Goal: Task Accomplishment & Management: Manage account settings

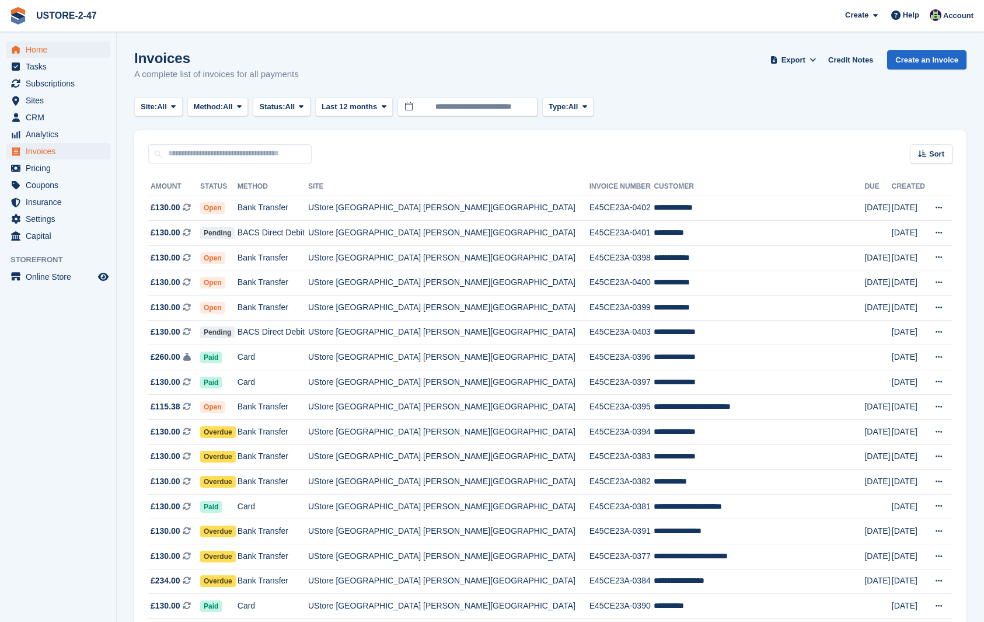
click at [39, 48] on span "Home" at bounding box center [61, 49] width 70 height 16
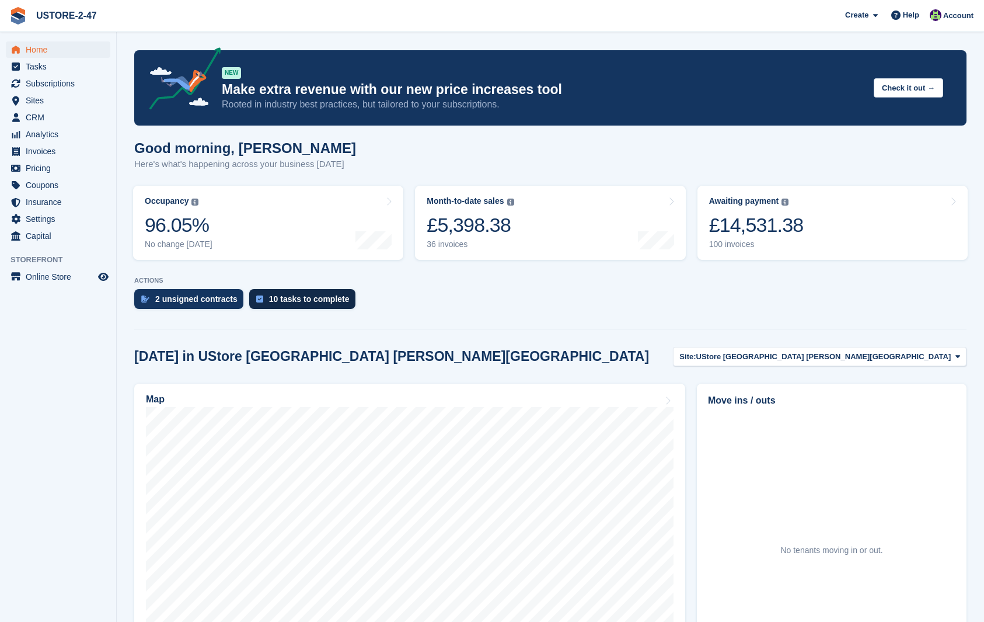
click at [297, 301] on div "10 tasks to complete" at bounding box center [309, 298] width 81 height 9
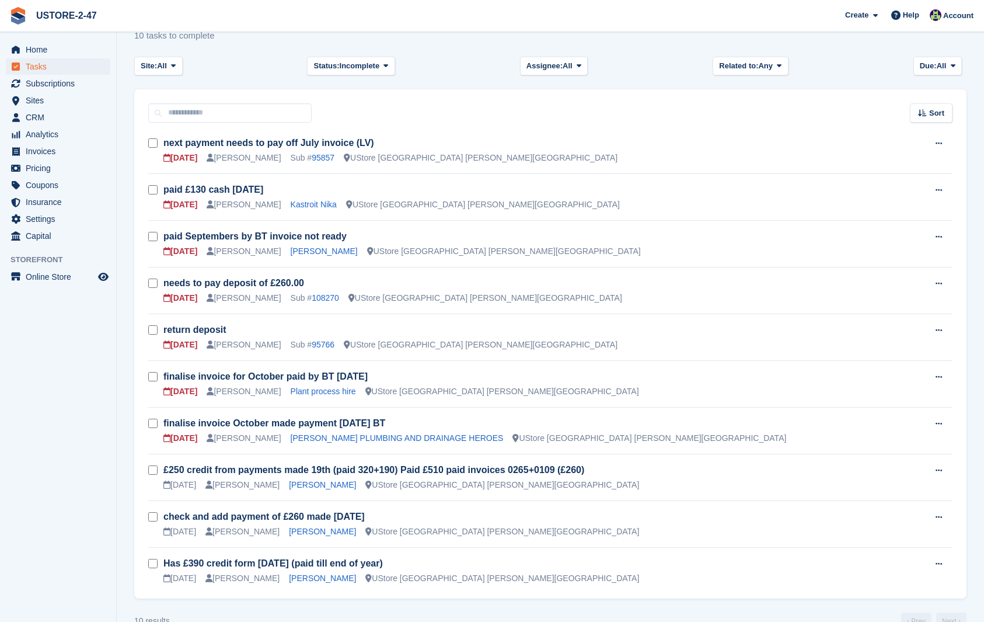
scroll to position [61, 0]
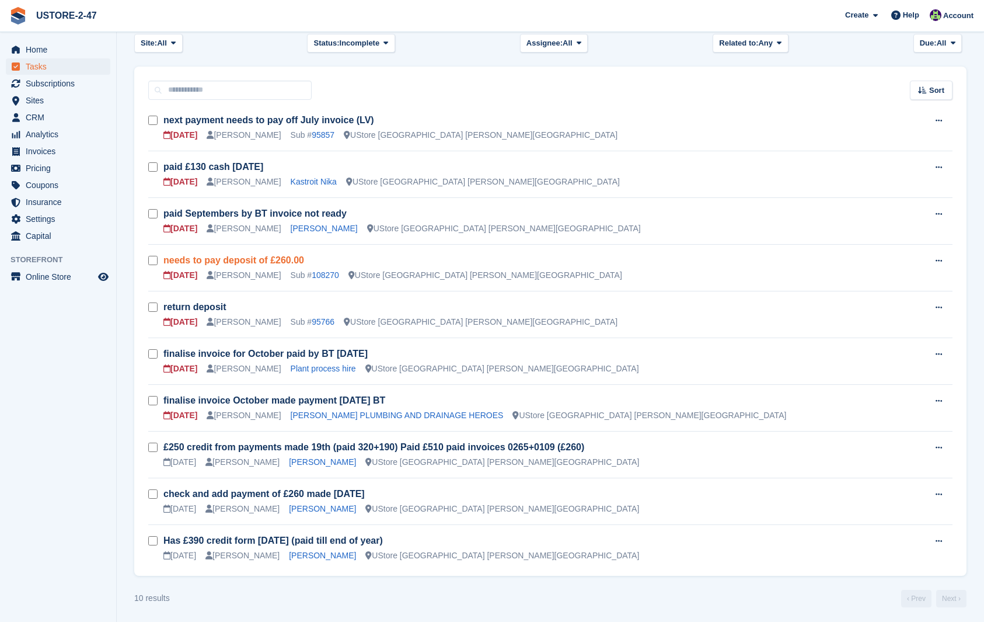
click at [255, 260] on link "needs to pay deposit of £260.00" at bounding box center [233, 260] width 141 height 10
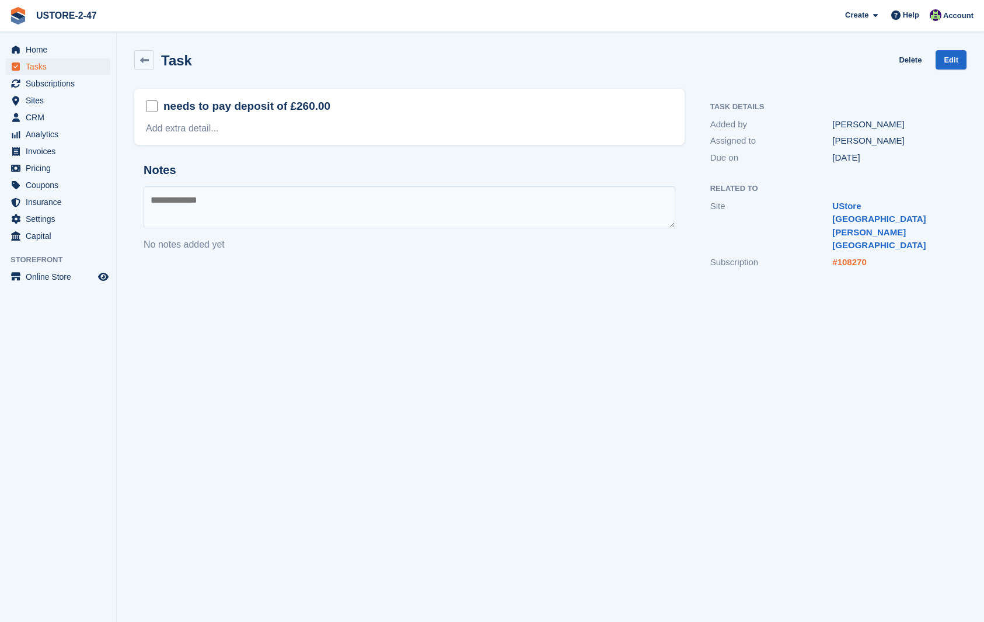
click at [852, 257] on link "#108270" at bounding box center [849, 262] width 34 height 10
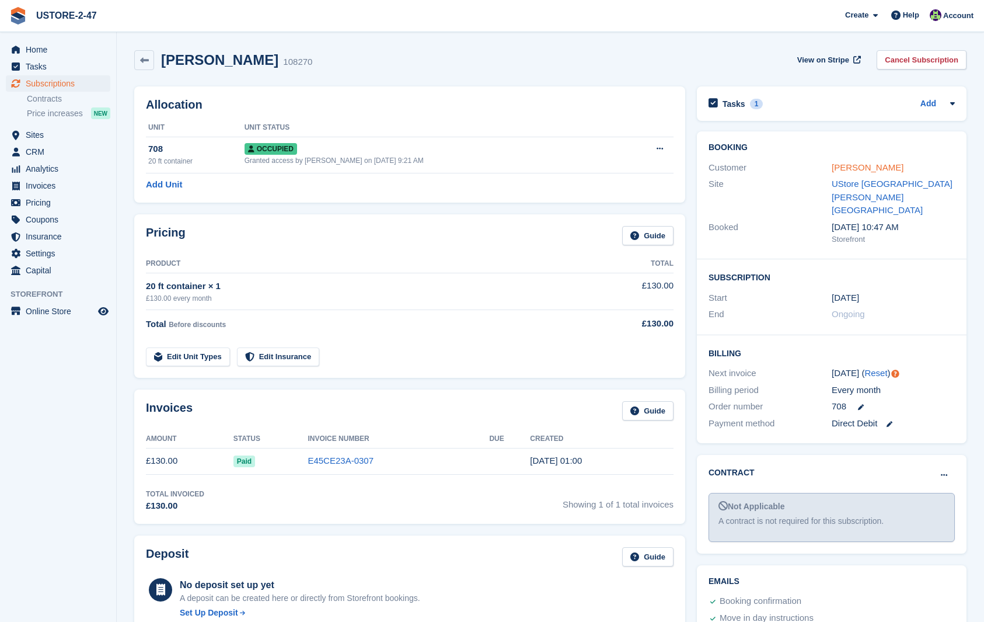
click at [847, 165] on link "Darren Pymer" at bounding box center [868, 167] width 72 height 10
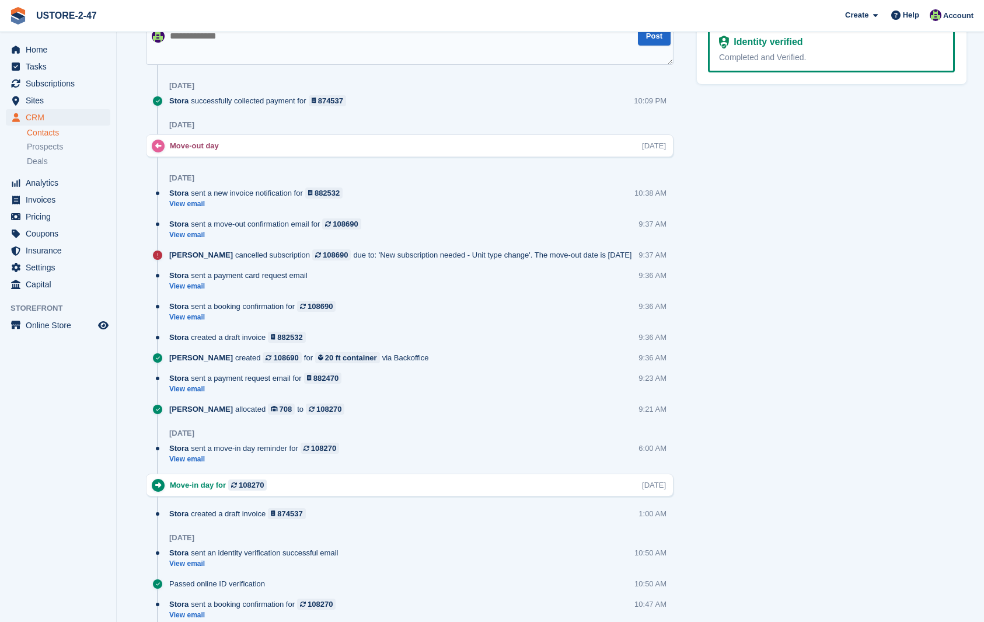
scroll to position [704, 0]
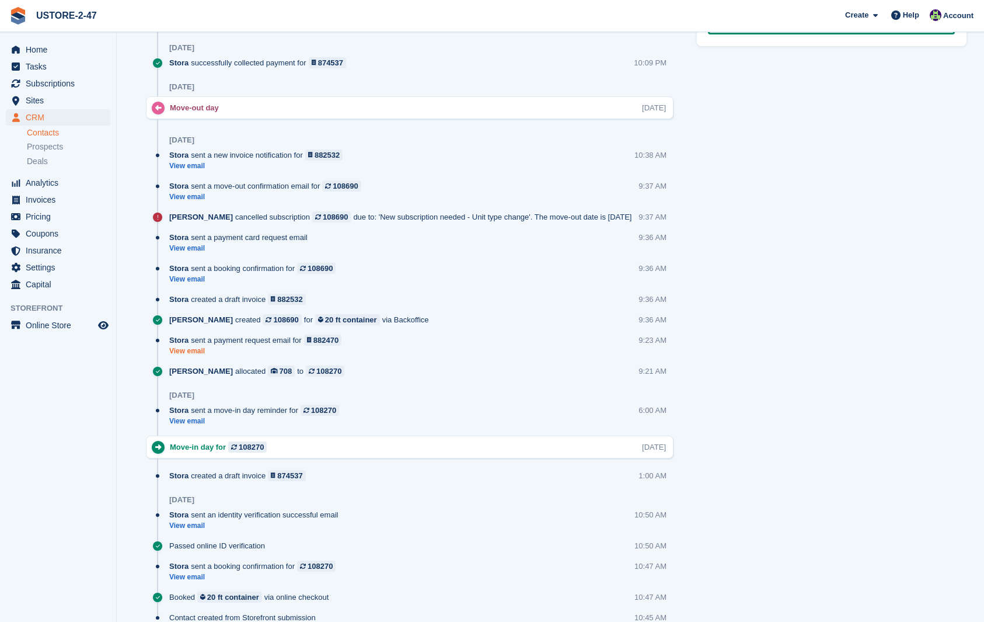
click at [204, 356] on link "View email" at bounding box center [258, 351] width 178 height 10
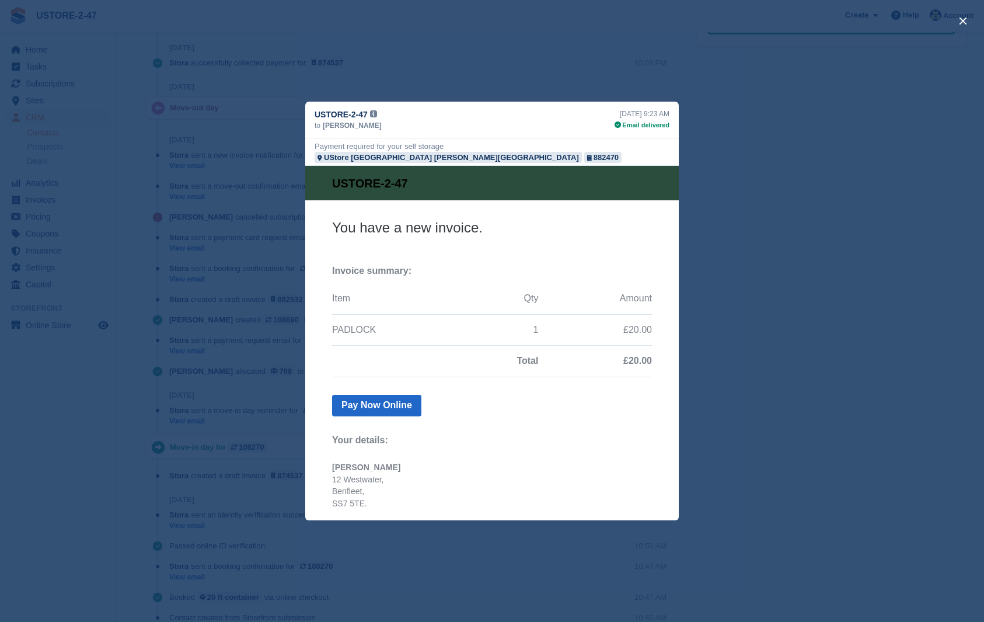
scroll to position [0, 0]
click at [966, 19] on button "close" at bounding box center [963, 21] width 19 height 19
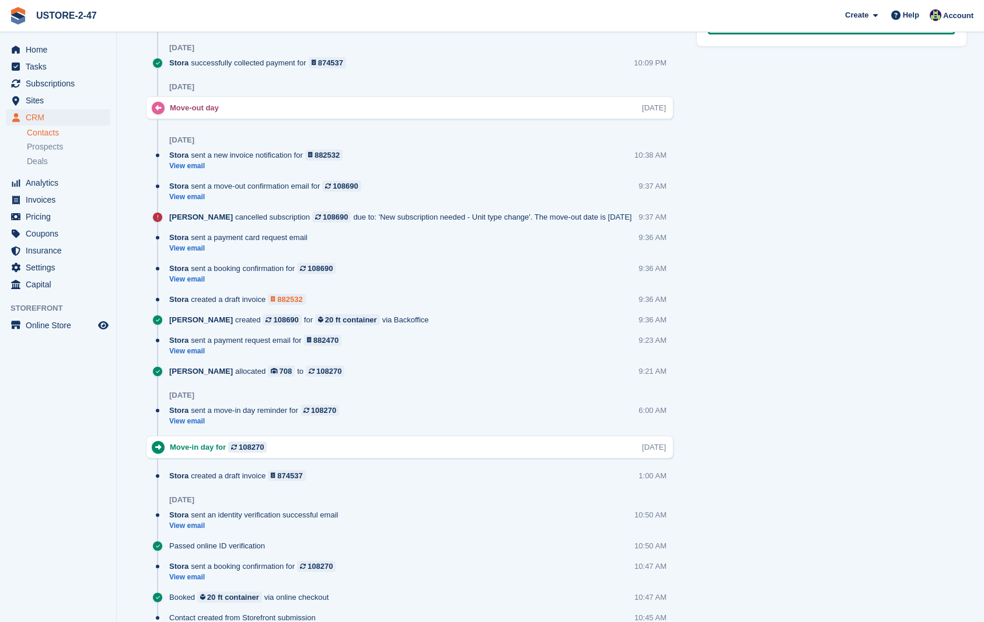
click at [302, 305] on div "882532" at bounding box center [289, 299] width 25 height 11
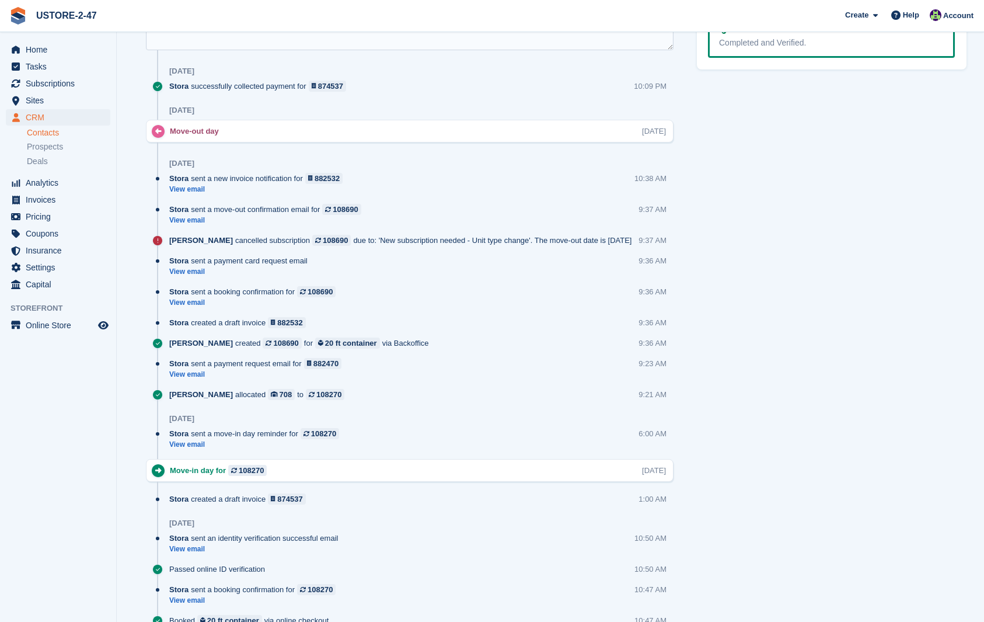
scroll to position [678, 0]
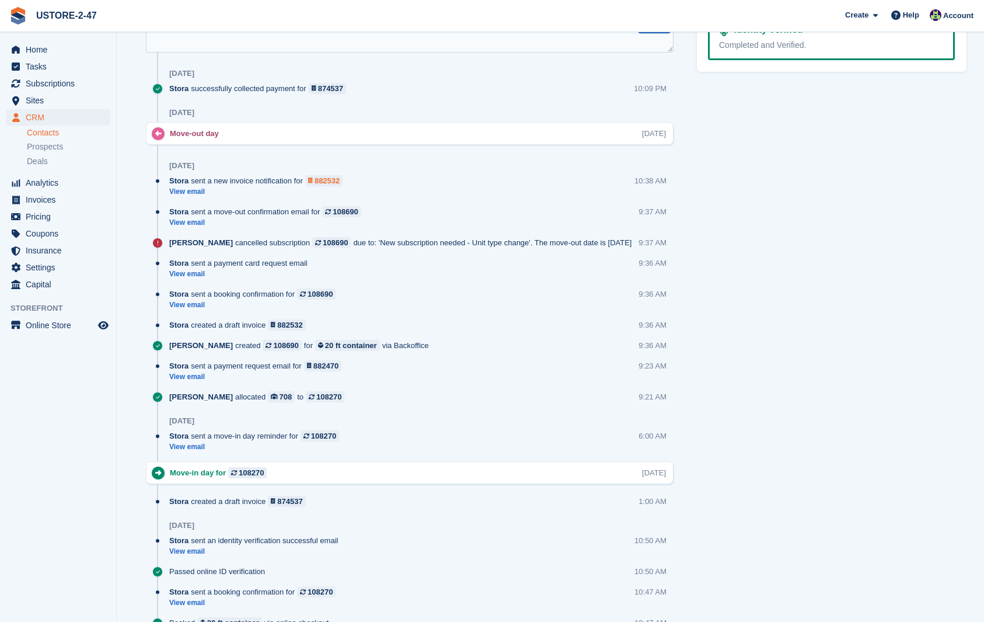
click at [336, 180] on div "882532" at bounding box center [327, 180] width 25 height 11
click at [334, 90] on div "874537" at bounding box center [330, 88] width 25 height 11
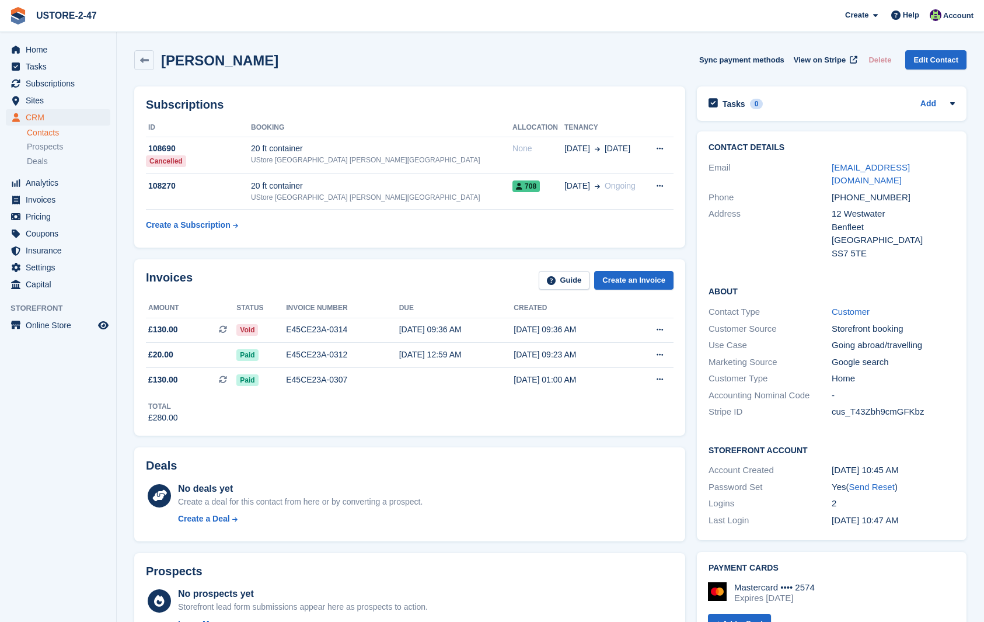
scroll to position [0, 0]
click at [169, 186] on div "108270" at bounding box center [198, 186] width 105 height 12
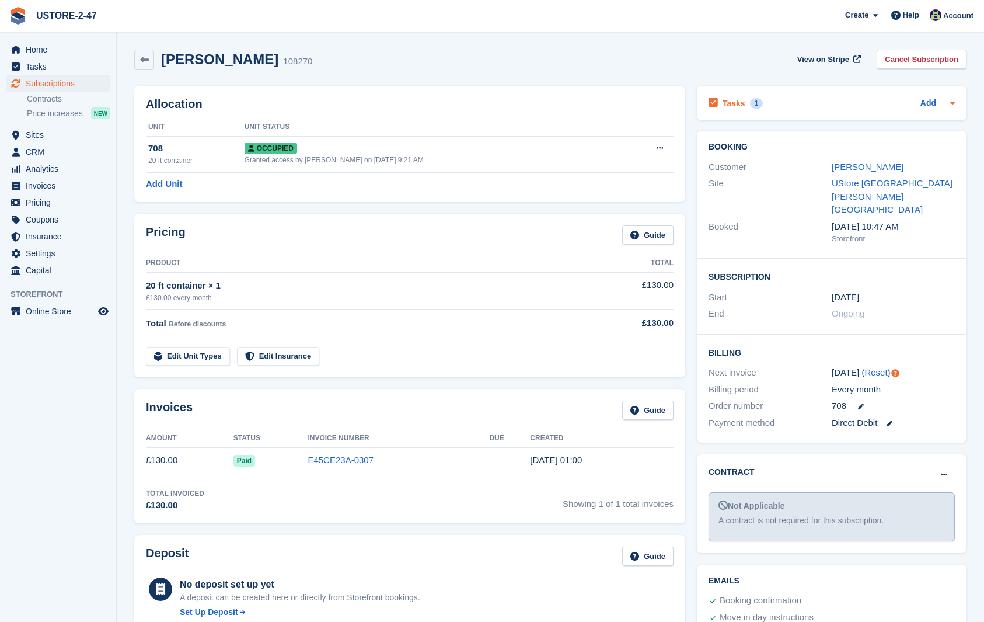
scroll to position [2, 1]
click at [730, 100] on h2 "Tasks" at bounding box center [734, 102] width 23 height 11
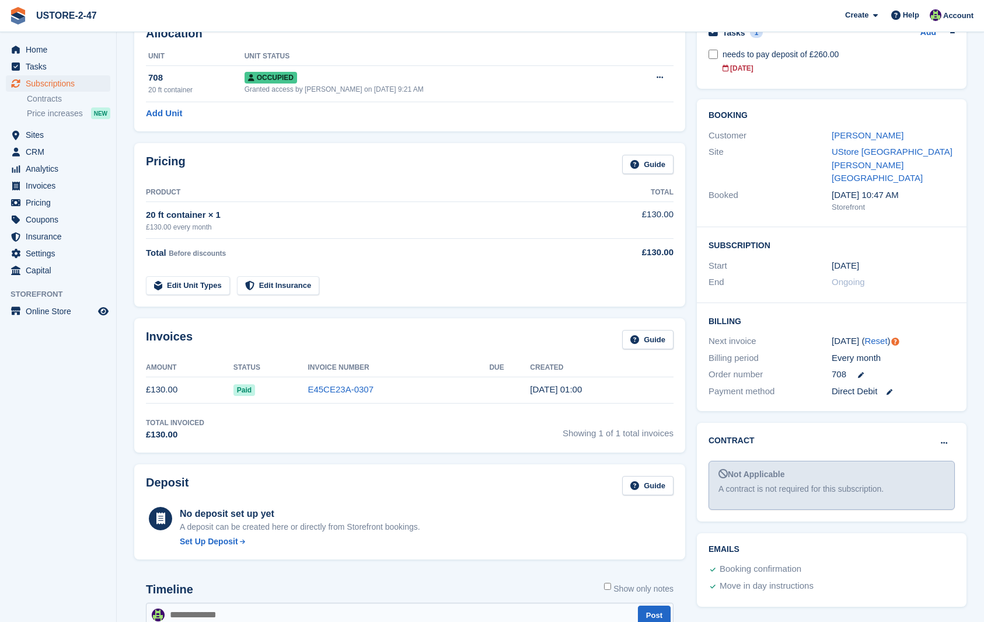
scroll to position [71, 0]
click at [862, 137] on link "[PERSON_NAME]" at bounding box center [868, 136] width 72 height 10
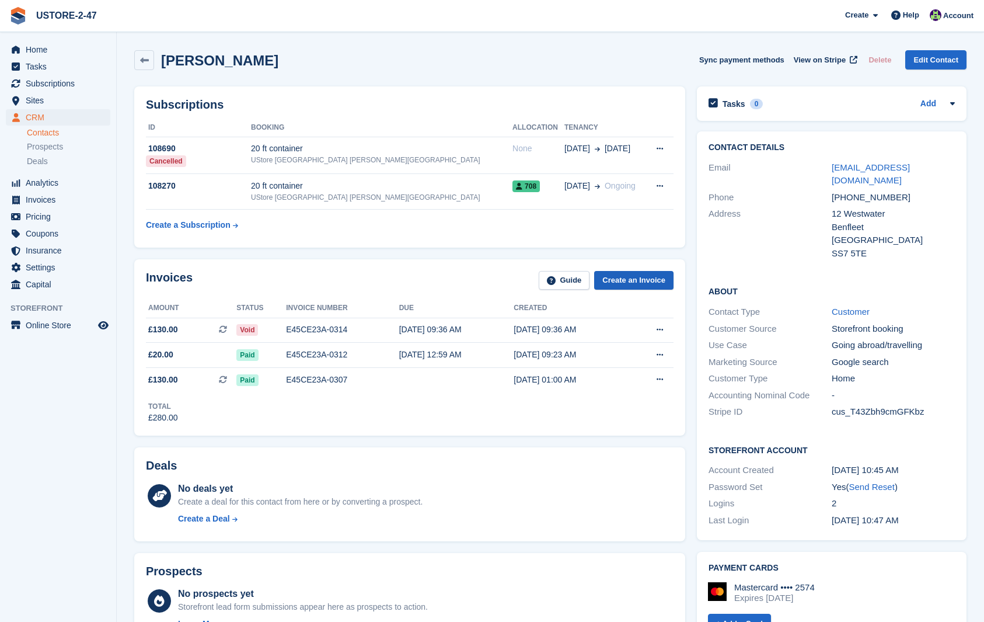
click at [636, 281] on link "Create an Invoice" at bounding box center [633, 280] width 79 height 19
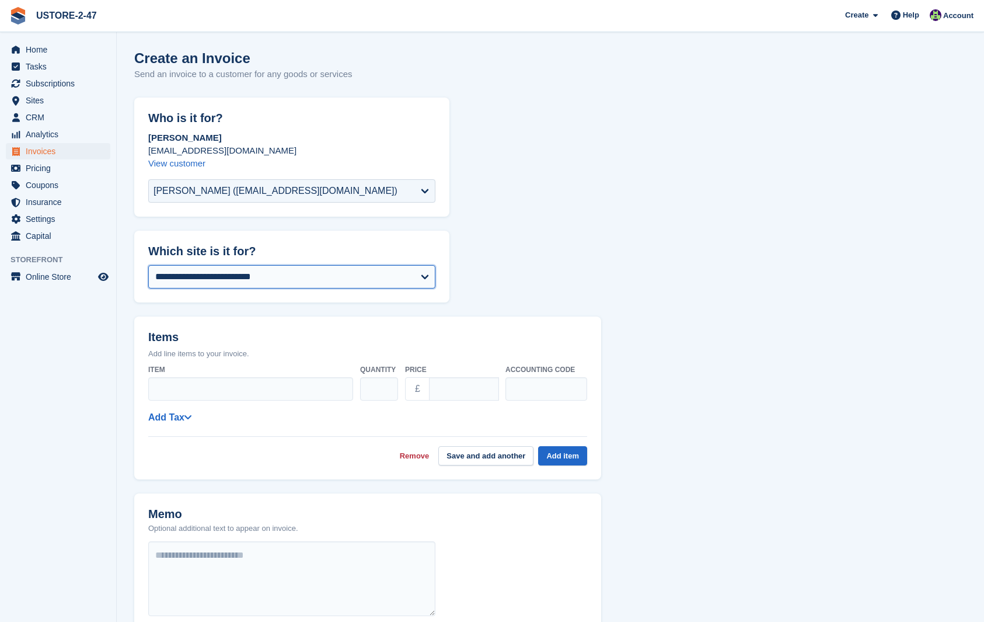
select select "****"
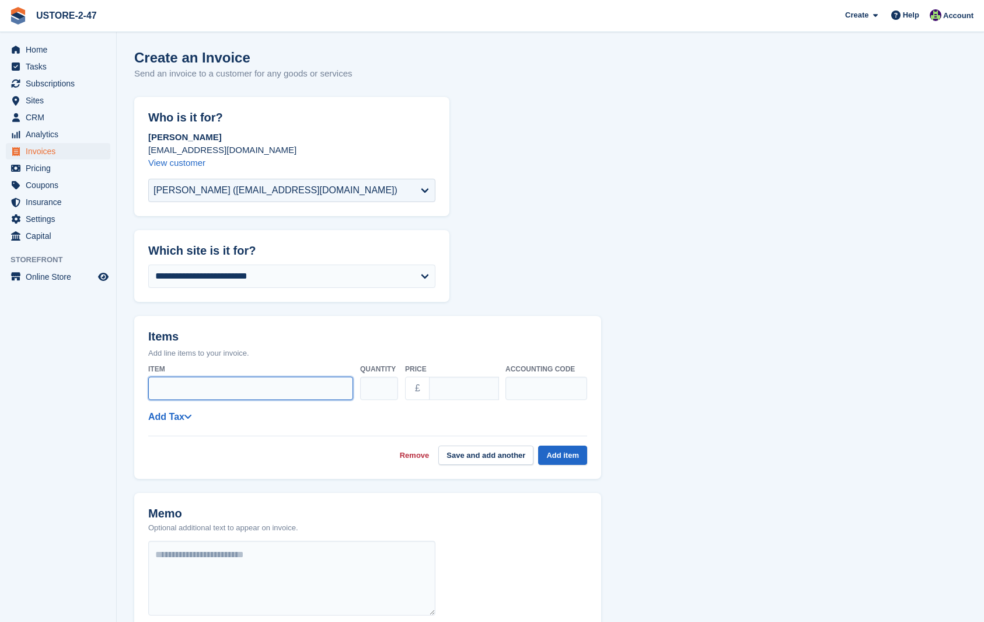
click at [240, 385] on input "Item" at bounding box center [250, 388] width 205 height 23
type input "*******"
click at [472, 389] on input "****" at bounding box center [464, 388] width 70 height 23
type input "*"
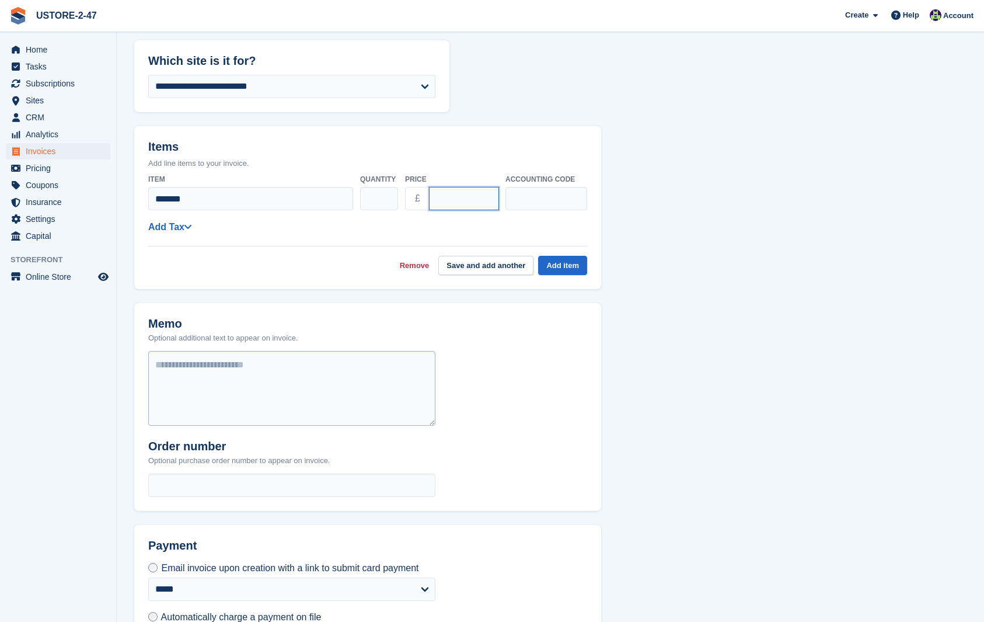
scroll to position [195, 0]
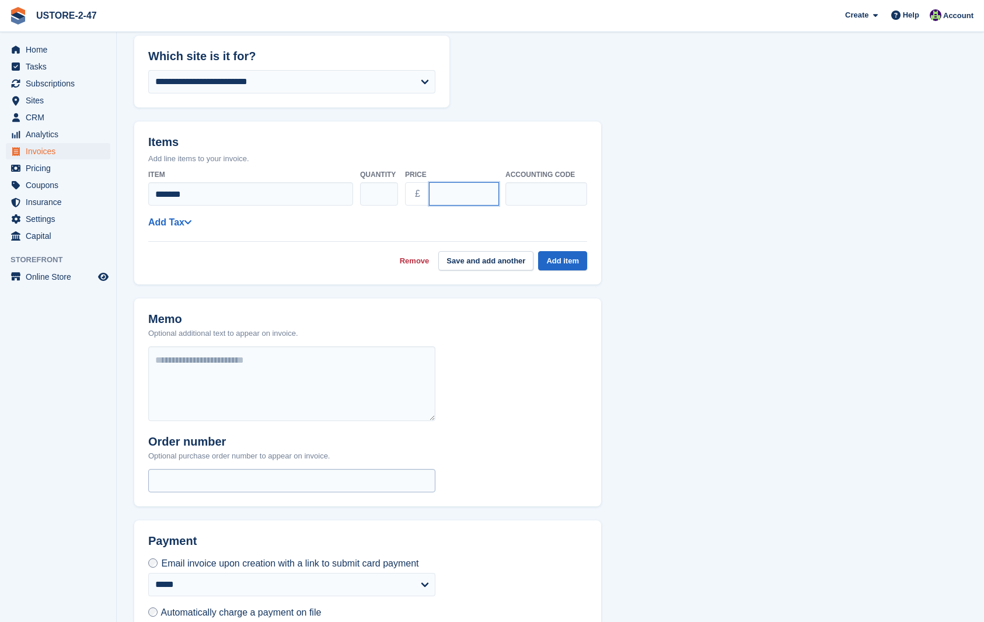
type input "******"
click at [218, 473] on input "text" at bounding box center [291, 480] width 287 height 23
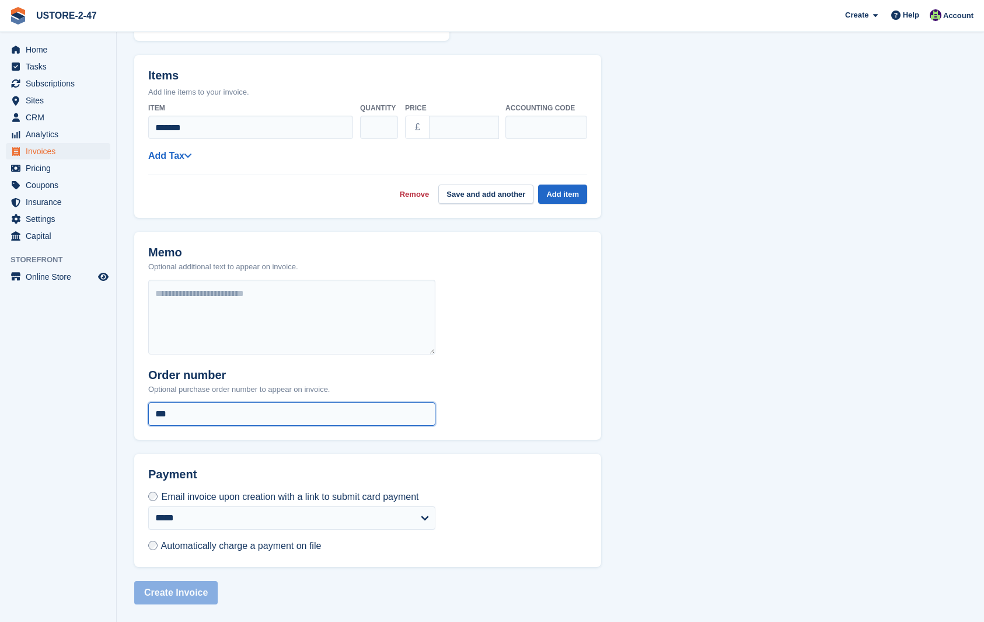
scroll to position [269, 0]
type input "***"
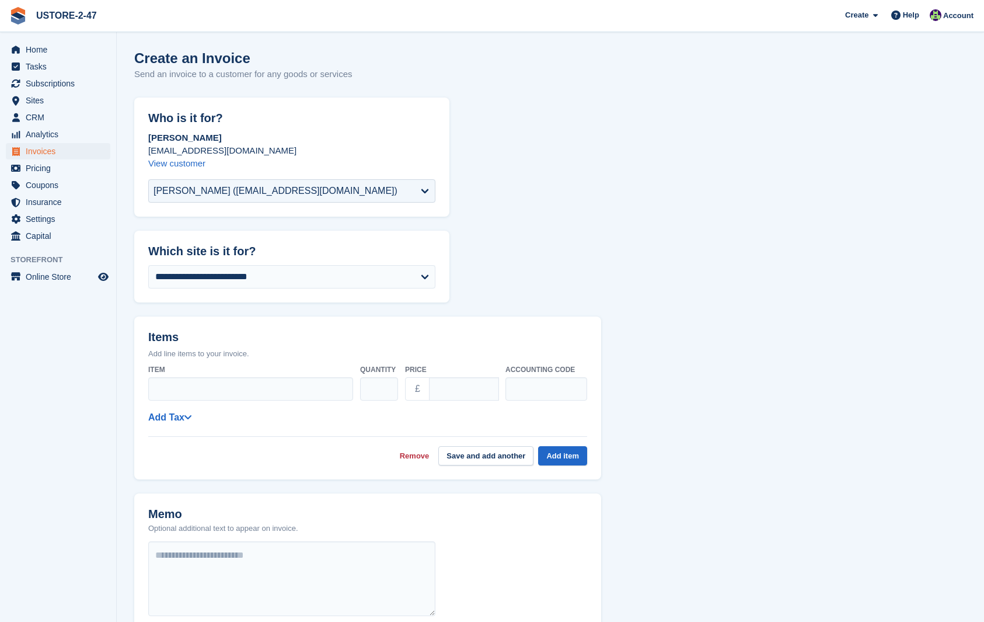
scroll to position [0, 0]
click at [455, 391] on input "****" at bounding box center [464, 388] width 70 height 23
type input "*"
type input "******"
click at [556, 456] on button "Add item" at bounding box center [562, 455] width 49 height 19
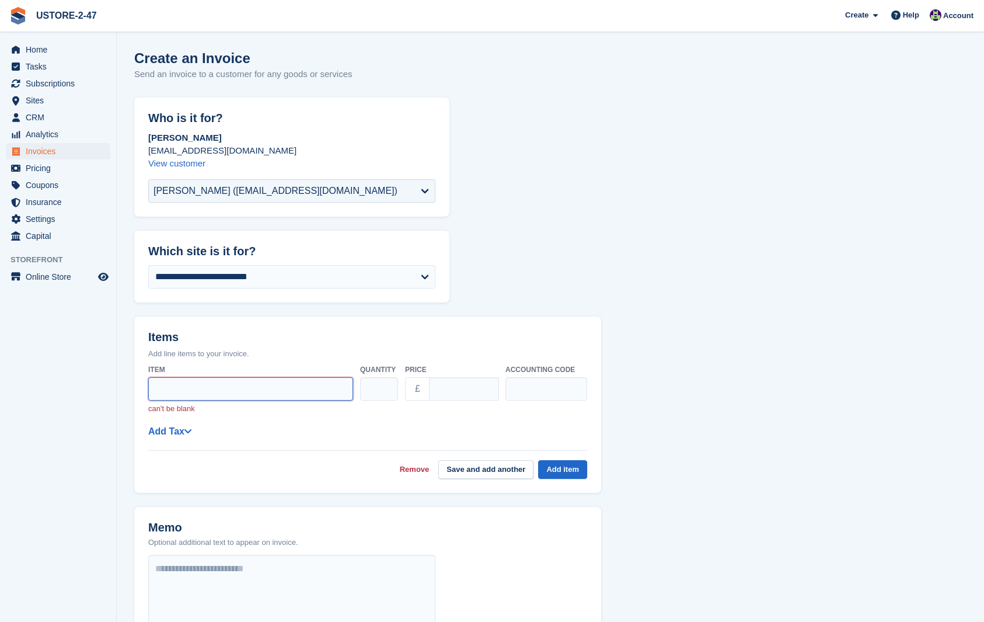
click at [186, 391] on input "Item" at bounding box center [250, 388] width 205 height 23
type input "*******"
click at [570, 465] on button "Add item" at bounding box center [562, 469] width 49 height 19
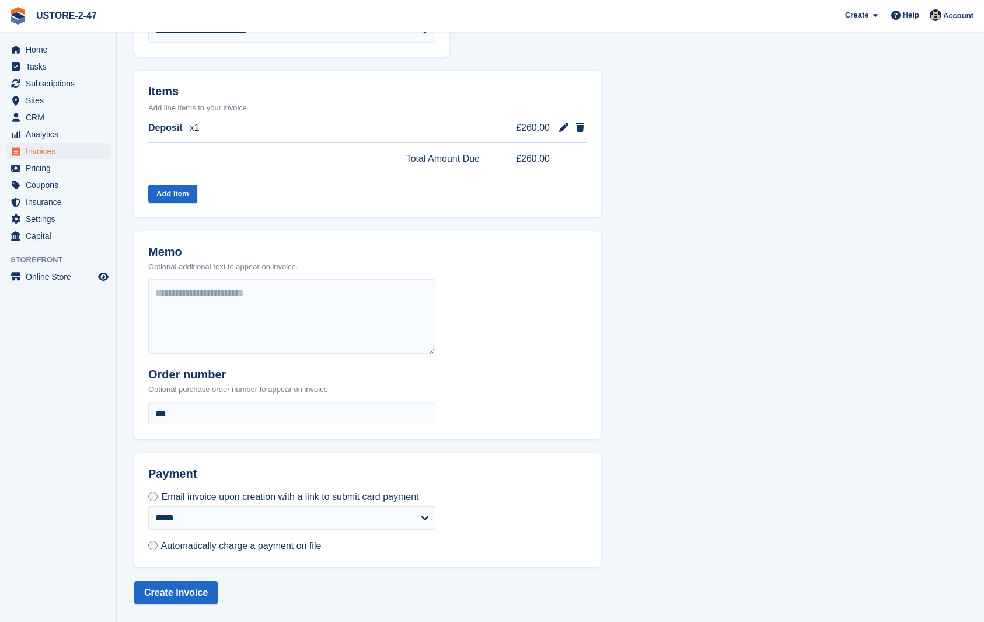
scroll to position [253, 0]
click at [203, 594] on button "Create Invoice" at bounding box center [175, 592] width 83 height 23
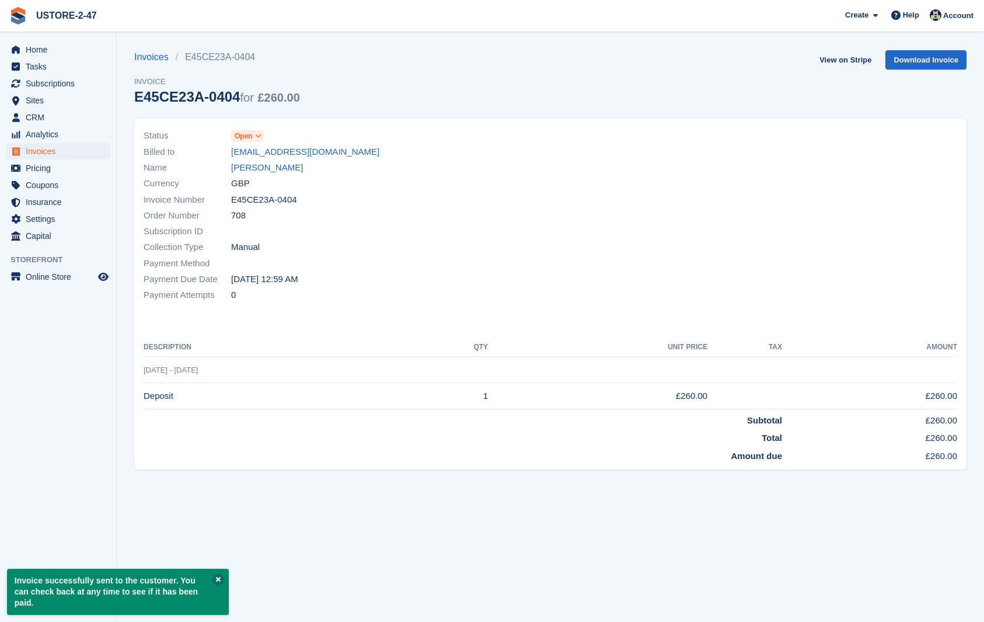
click at [220, 581] on button at bounding box center [218, 579] width 12 height 12
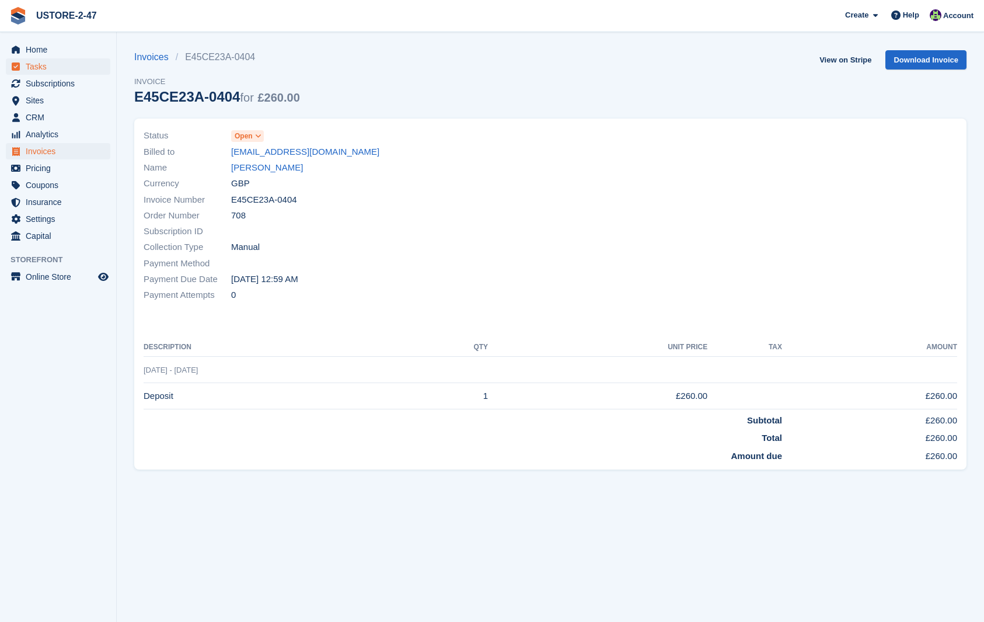
click at [38, 67] on span "Tasks" at bounding box center [61, 66] width 70 height 16
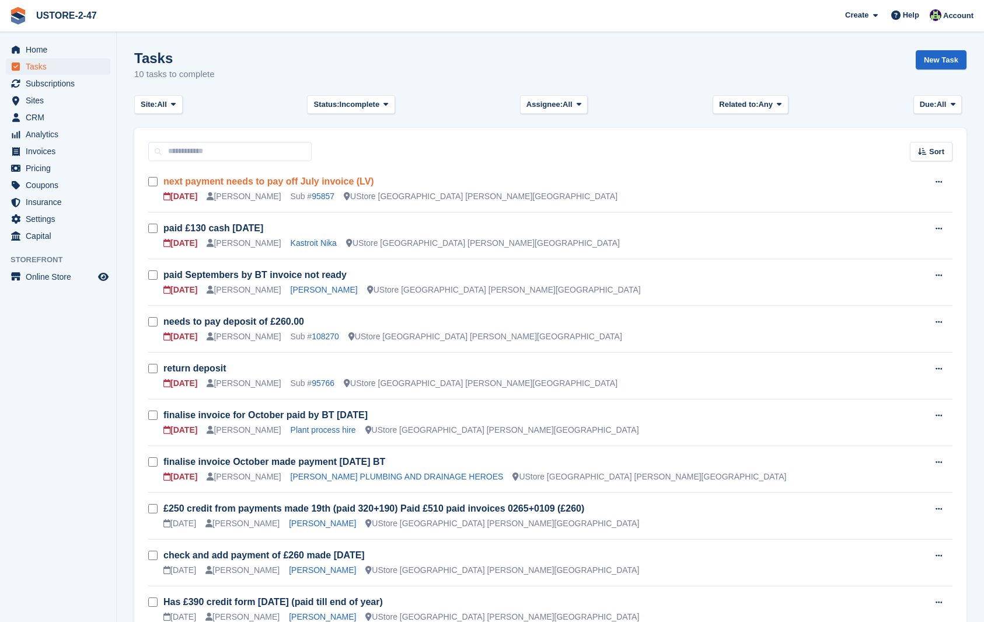
click at [329, 181] on link "next payment needs to pay off July invoice (LV)" at bounding box center [268, 181] width 211 height 10
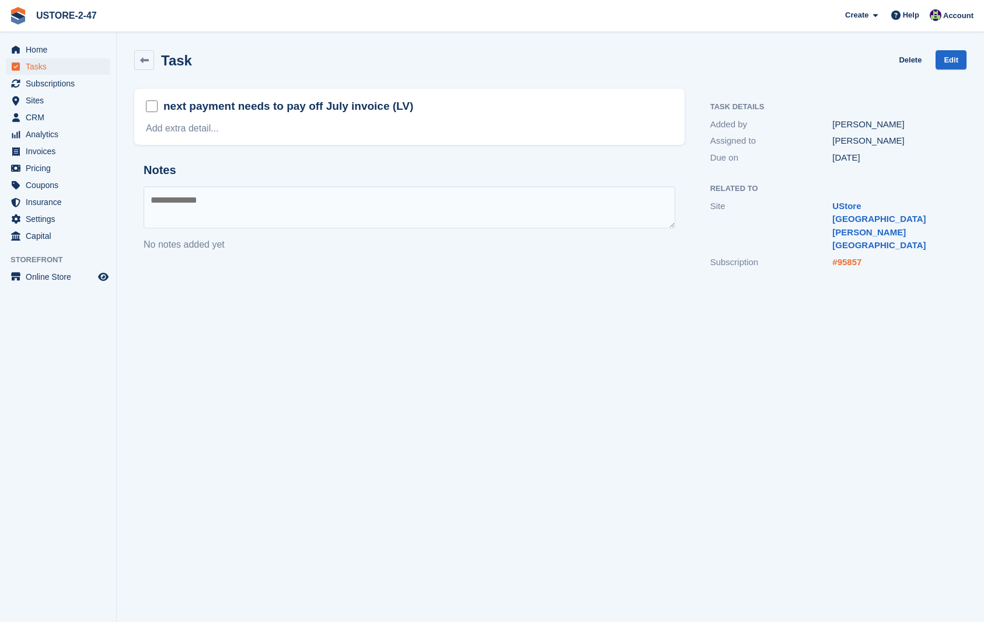
click at [845, 257] on link "#95857" at bounding box center [846, 262] width 29 height 10
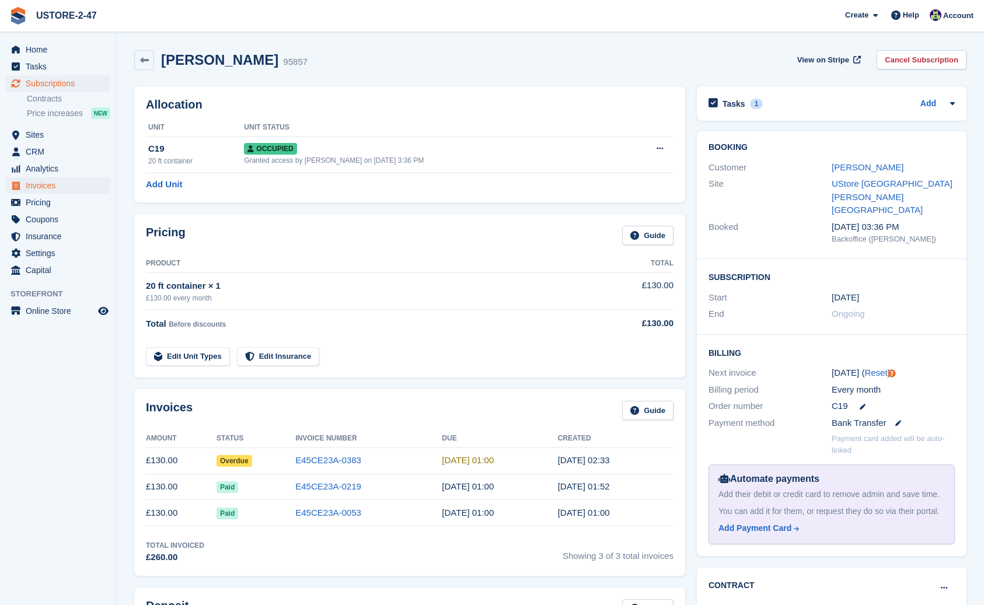
click at [41, 184] on span "Invoices" at bounding box center [61, 185] width 70 height 16
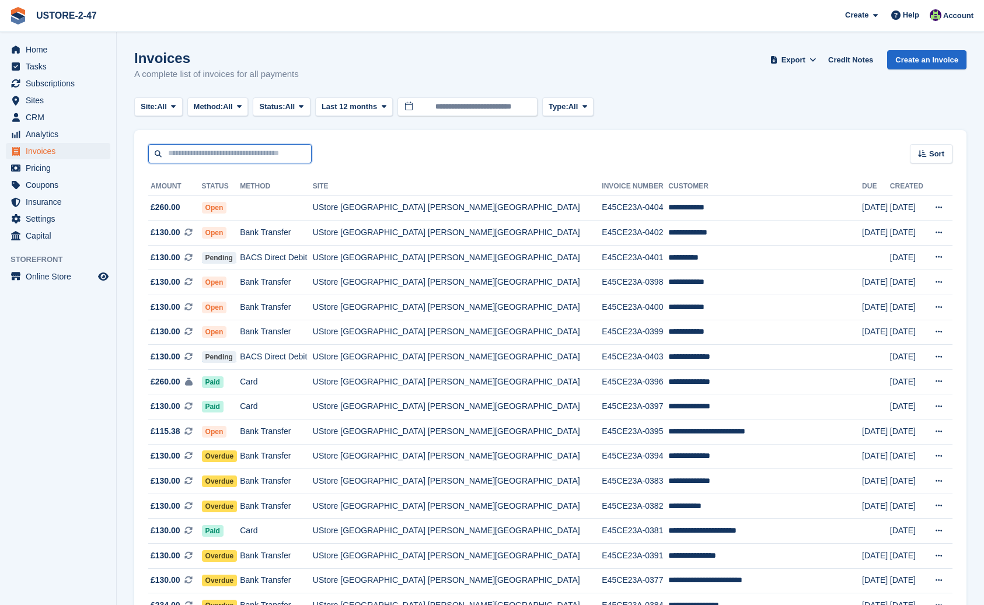
click at [218, 154] on input "text" at bounding box center [229, 153] width 163 height 19
type input "*****"
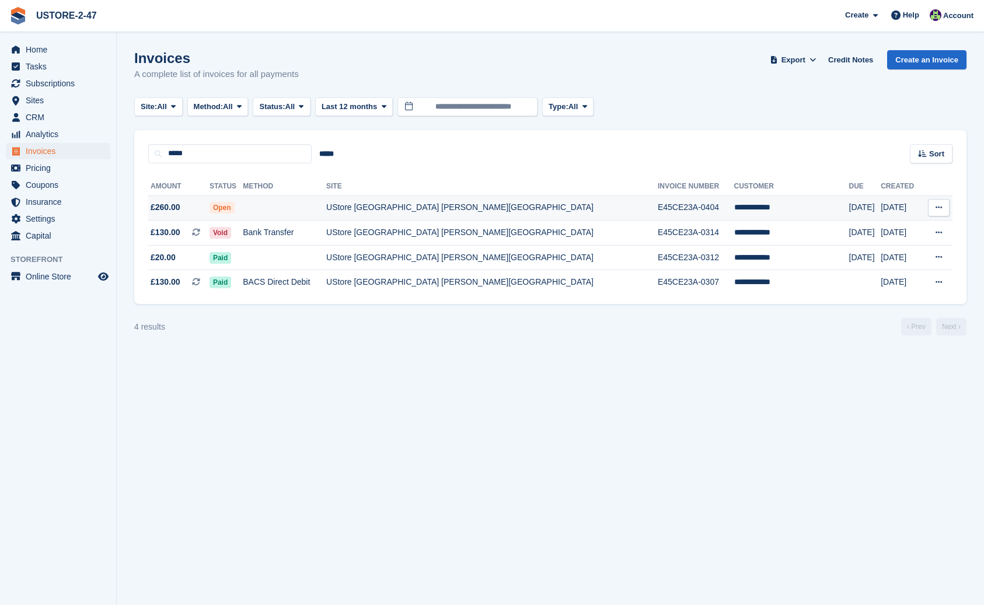
click at [171, 207] on span "£260.00" at bounding box center [166, 207] width 30 height 12
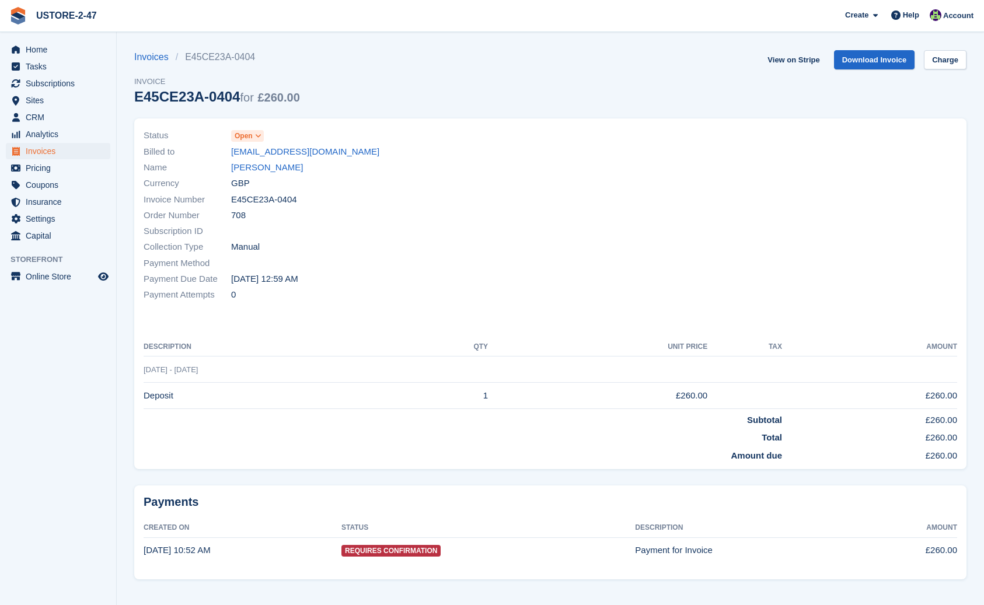
click at [260, 137] on icon at bounding box center [258, 136] width 6 height 7
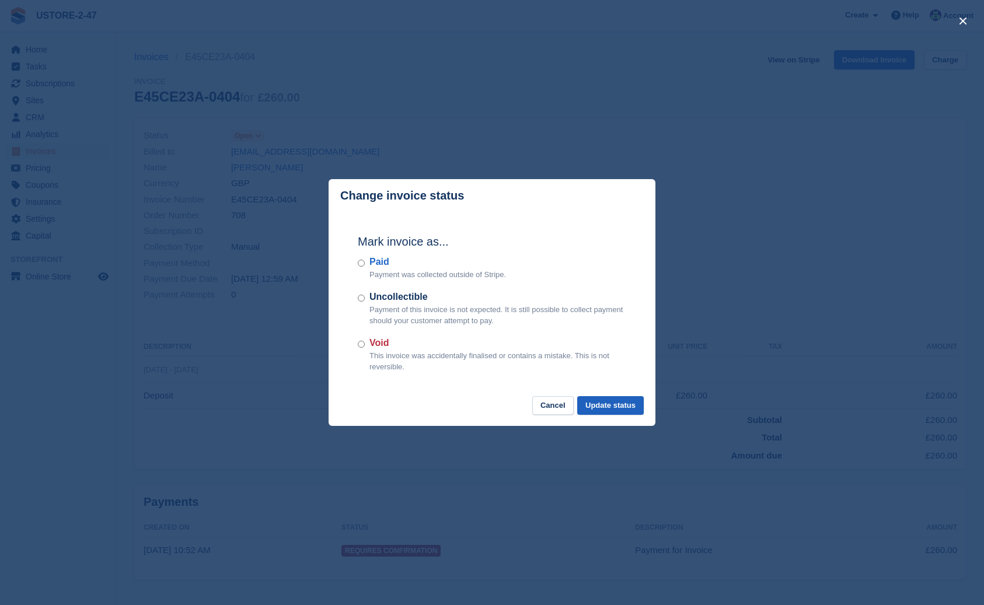
click at [607, 402] on button "Update status" at bounding box center [610, 405] width 67 height 19
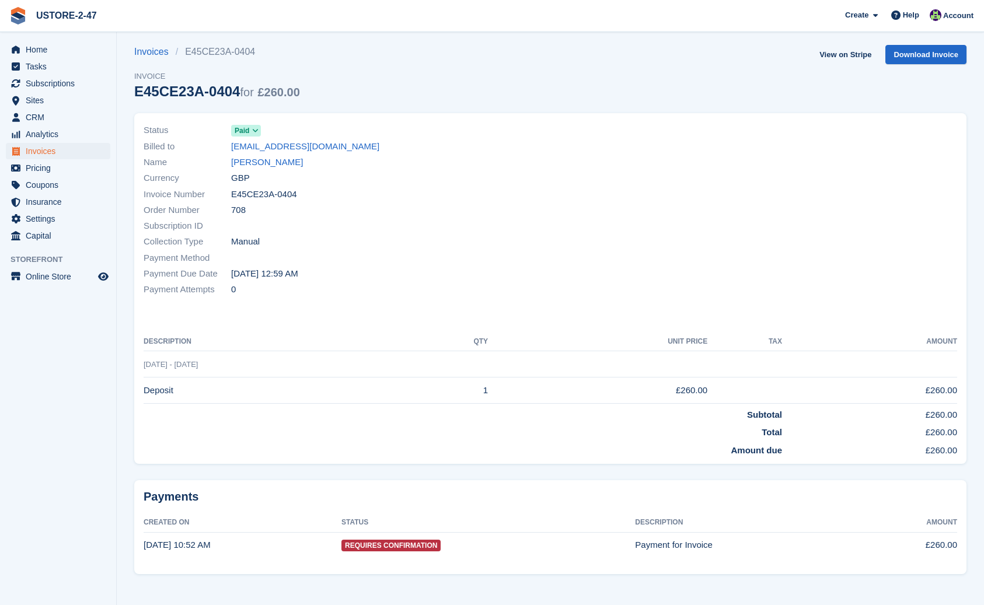
scroll to position [5, 0]
click at [251, 163] on link "Darren Pymer" at bounding box center [267, 162] width 72 height 13
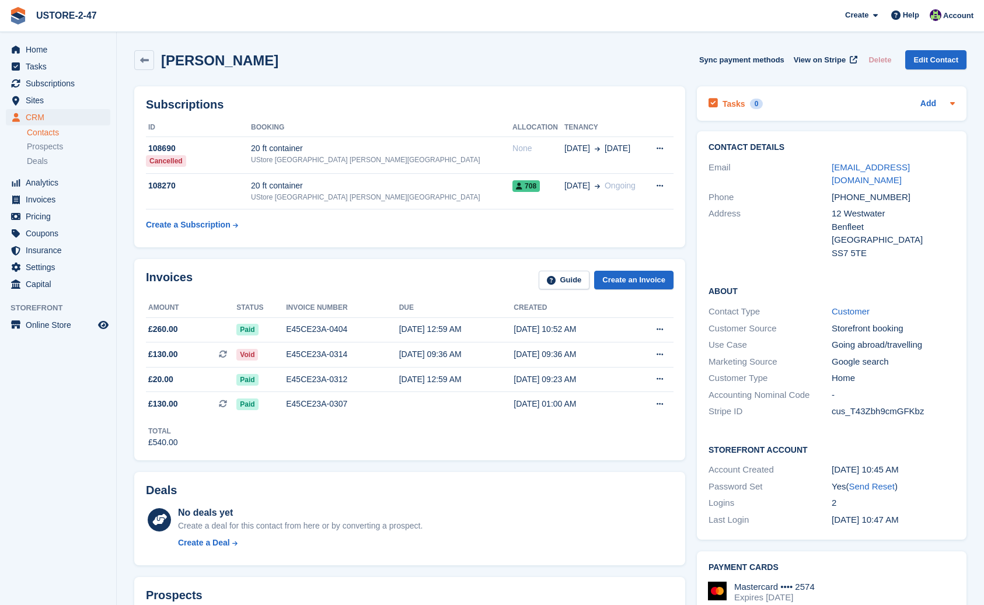
click at [759, 102] on div "0" at bounding box center [756, 104] width 13 height 11
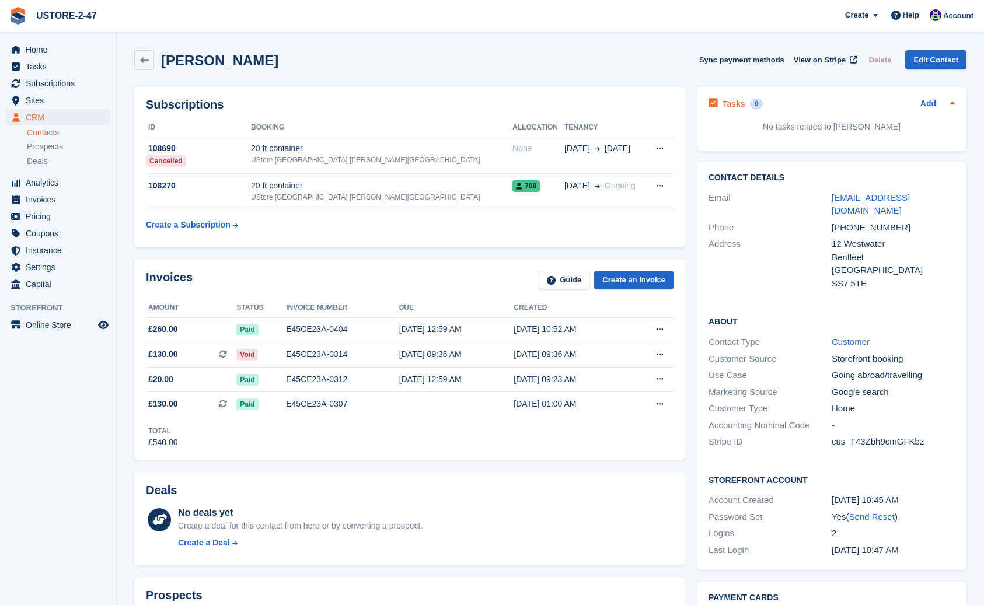
click at [759, 102] on div "0" at bounding box center [756, 104] width 13 height 11
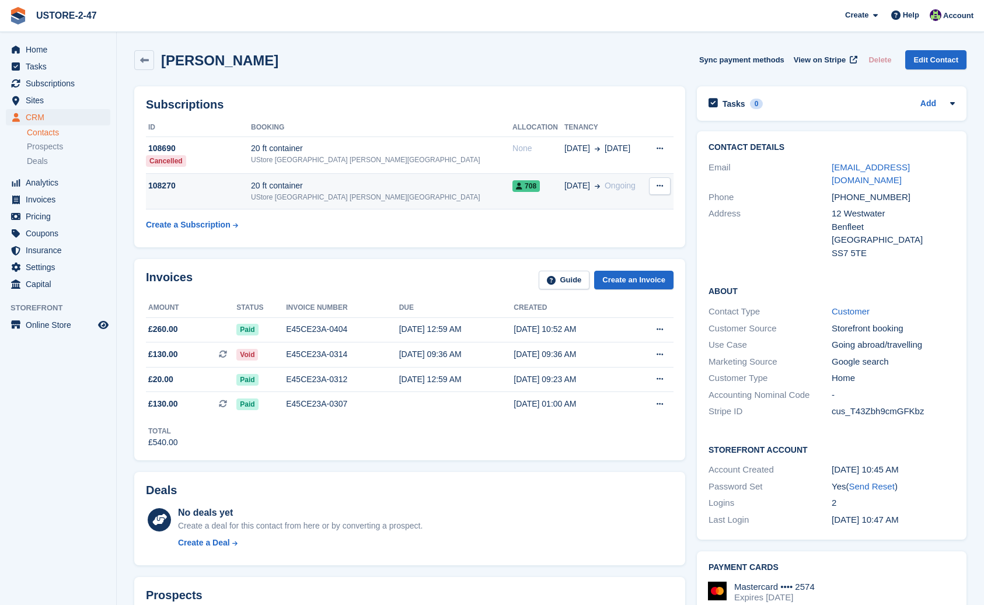
click at [157, 184] on div "108270" at bounding box center [198, 186] width 105 height 12
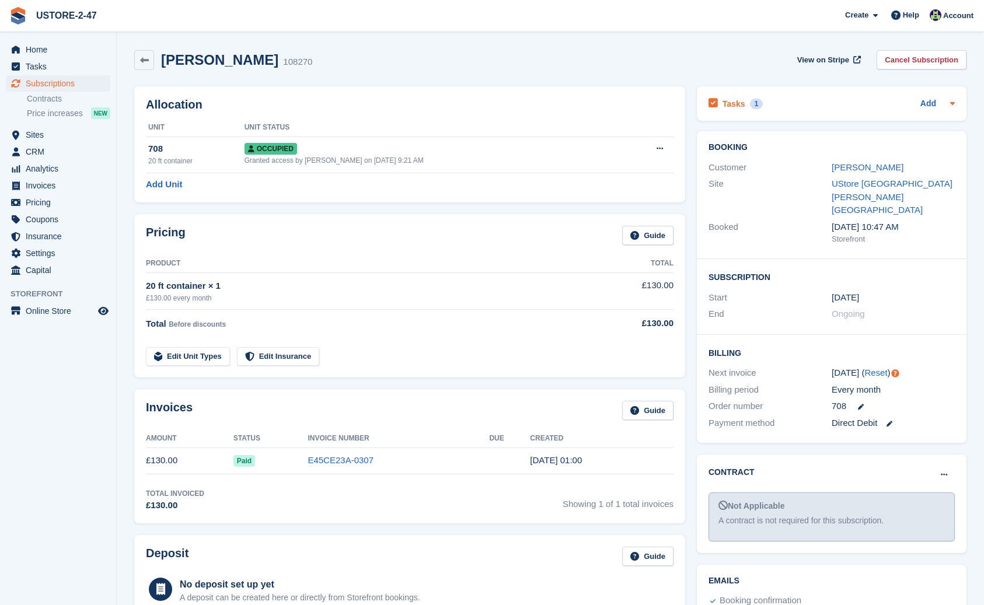
click at [741, 103] on h2 "Tasks" at bounding box center [734, 104] width 23 height 11
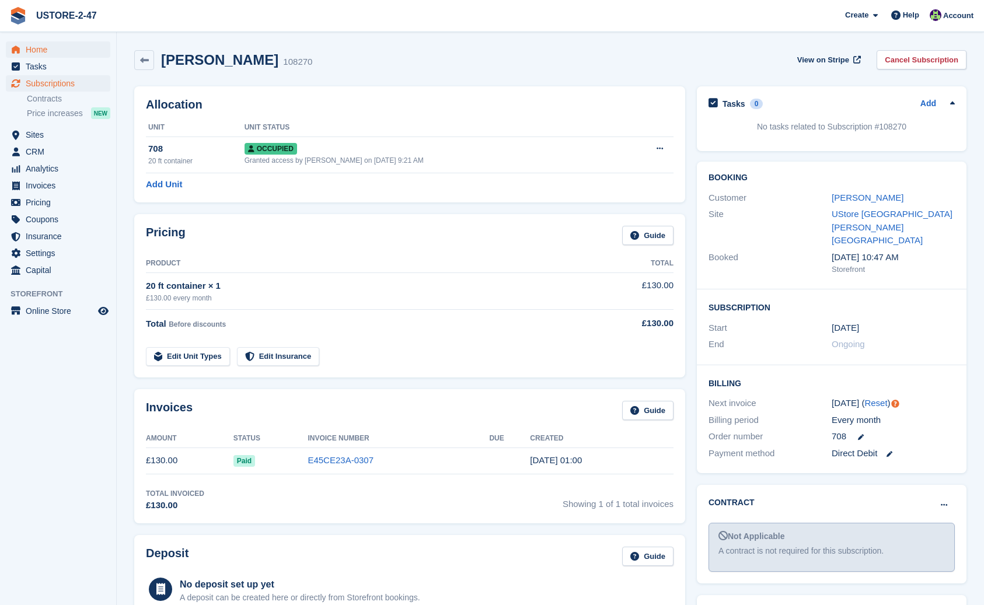
click at [46, 53] on span "Home" at bounding box center [61, 49] width 70 height 16
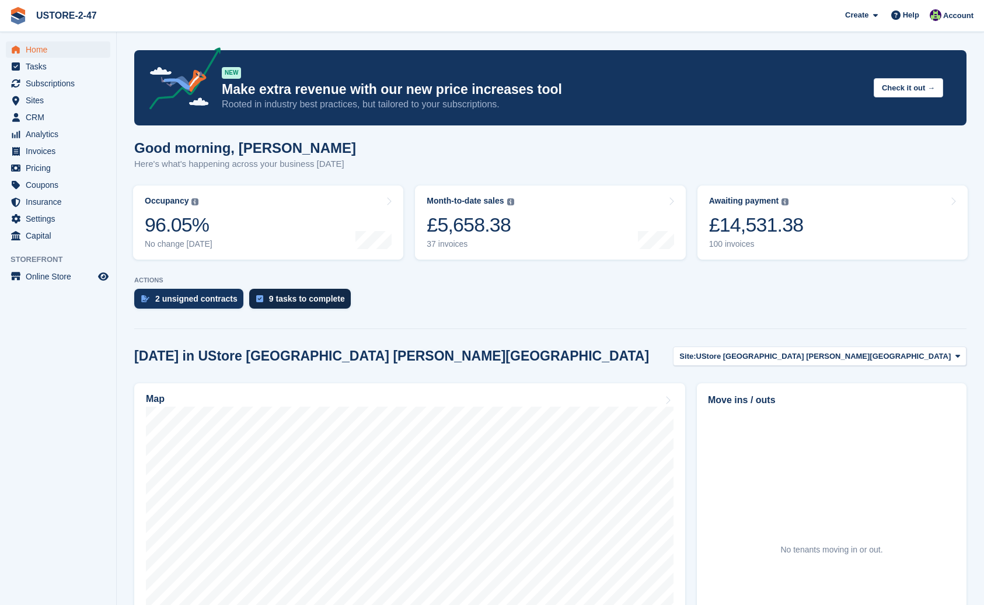
click at [297, 299] on div "9 tasks to complete" at bounding box center [307, 298] width 76 height 9
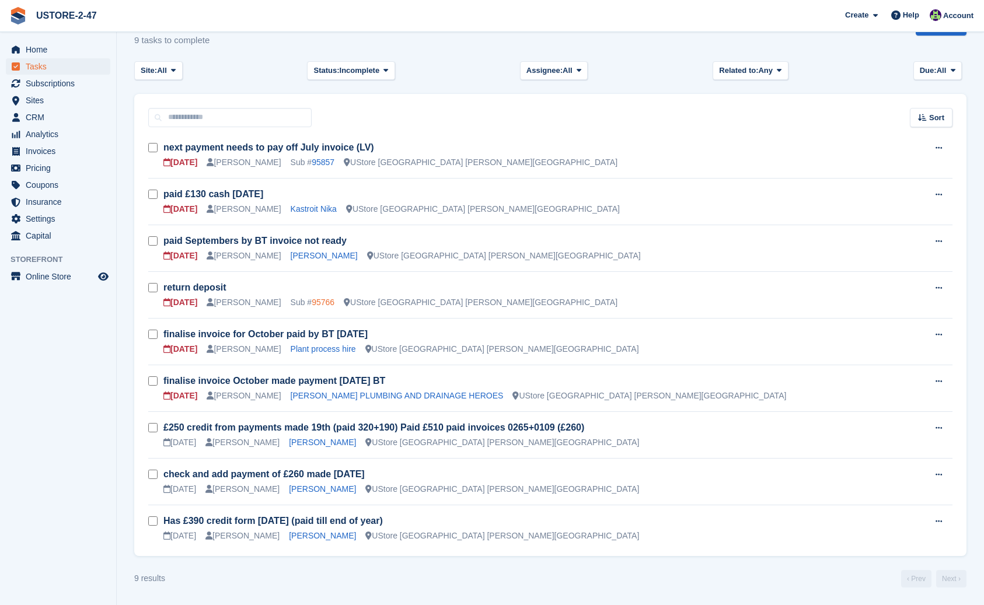
scroll to position [33, 0]
click at [196, 286] on link "return deposit" at bounding box center [194, 288] width 63 height 10
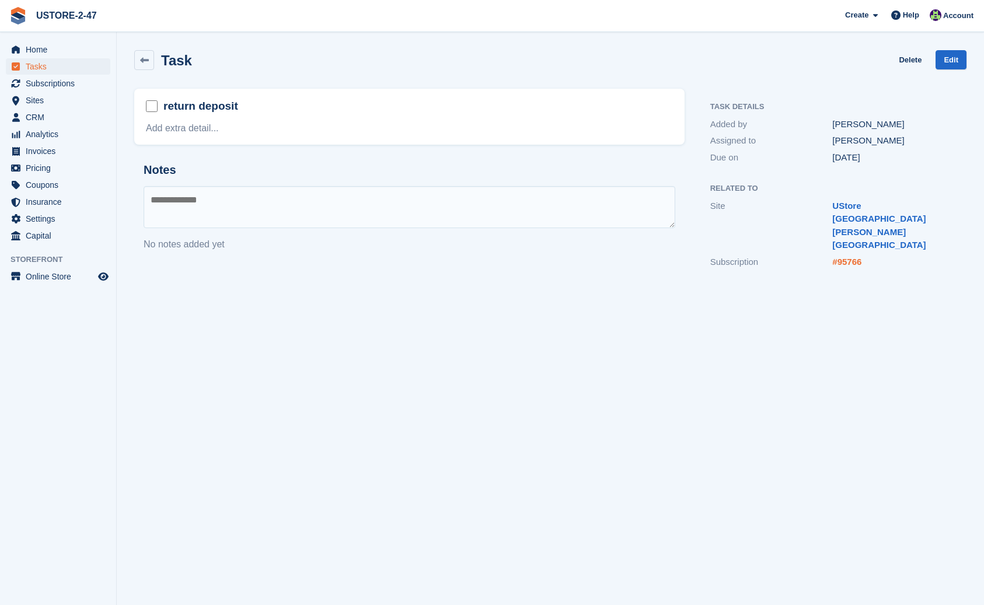
click at [859, 257] on link "#95766" at bounding box center [846, 262] width 29 height 10
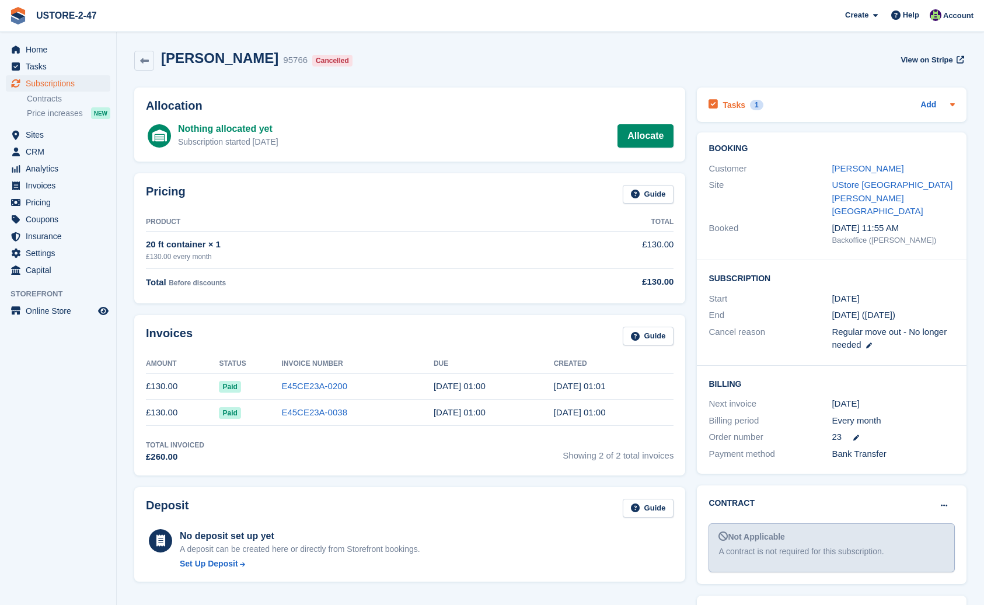
click at [738, 105] on h2 "Tasks" at bounding box center [734, 105] width 23 height 11
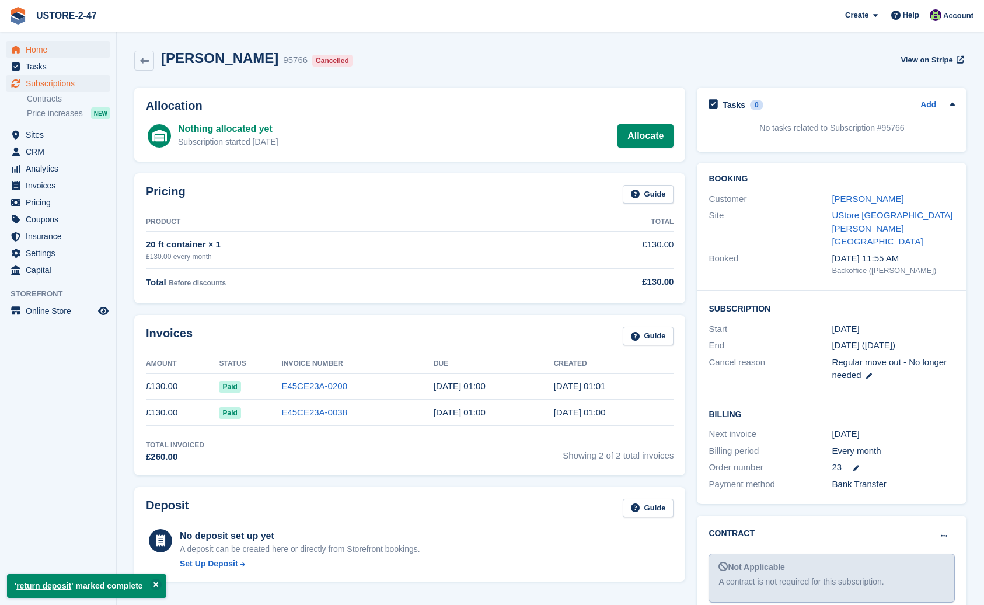
click at [43, 53] on span "Home" at bounding box center [61, 49] width 70 height 16
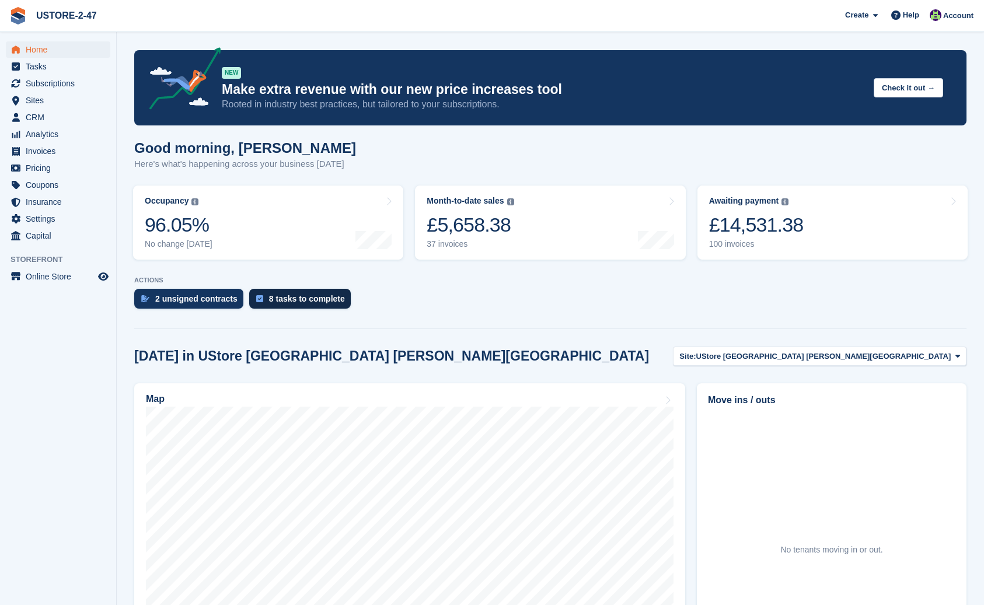
click at [337, 302] on div "8 tasks to complete" at bounding box center [307, 298] width 76 height 9
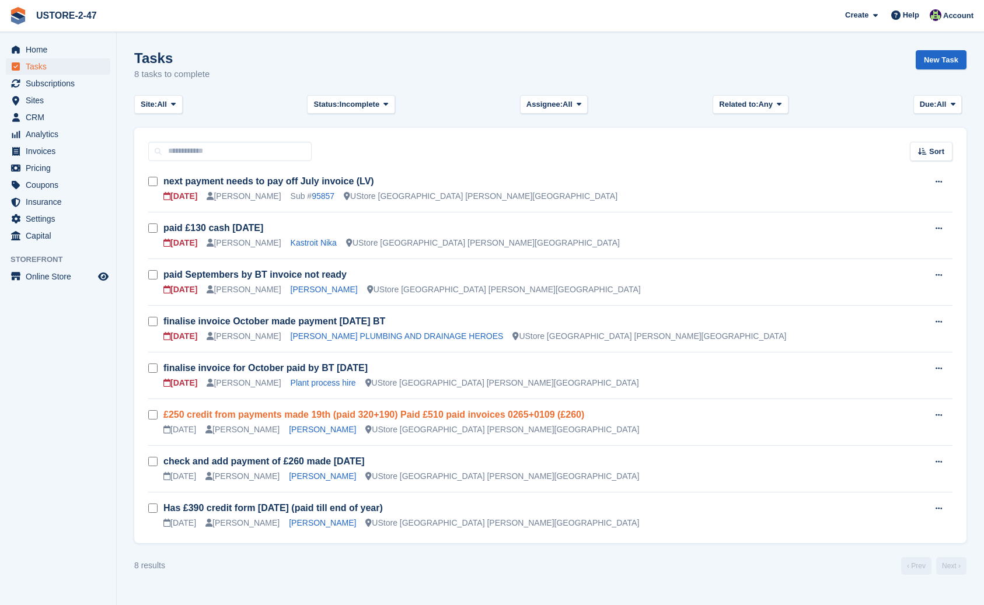
click at [390, 416] on link "£250 credit from payments made 19th (paid 320+190) Paid £510 paid invoices 0265…" at bounding box center [373, 415] width 421 height 10
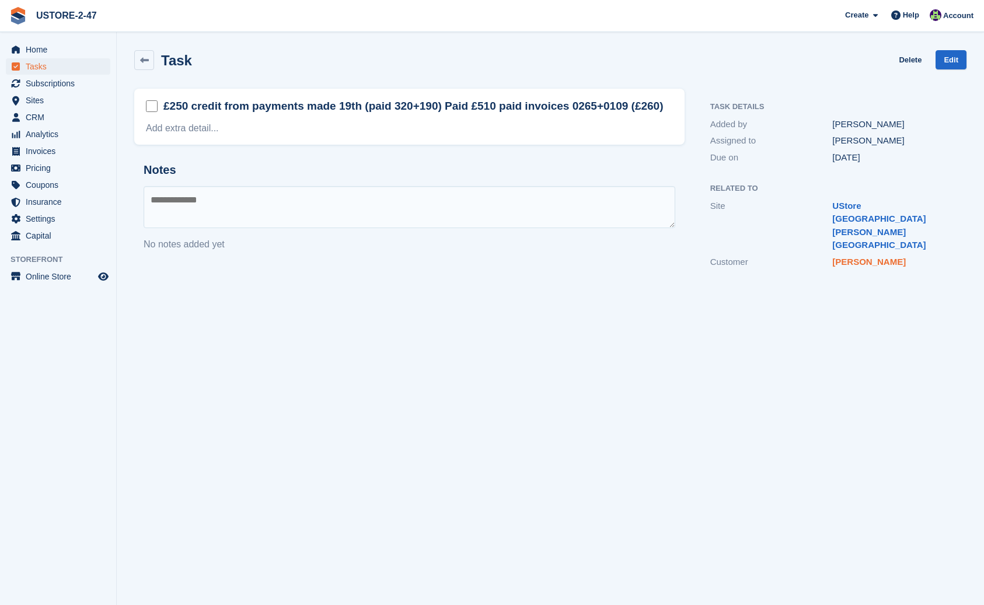
click at [850, 257] on link "[PERSON_NAME]" at bounding box center [869, 262] width 74 height 10
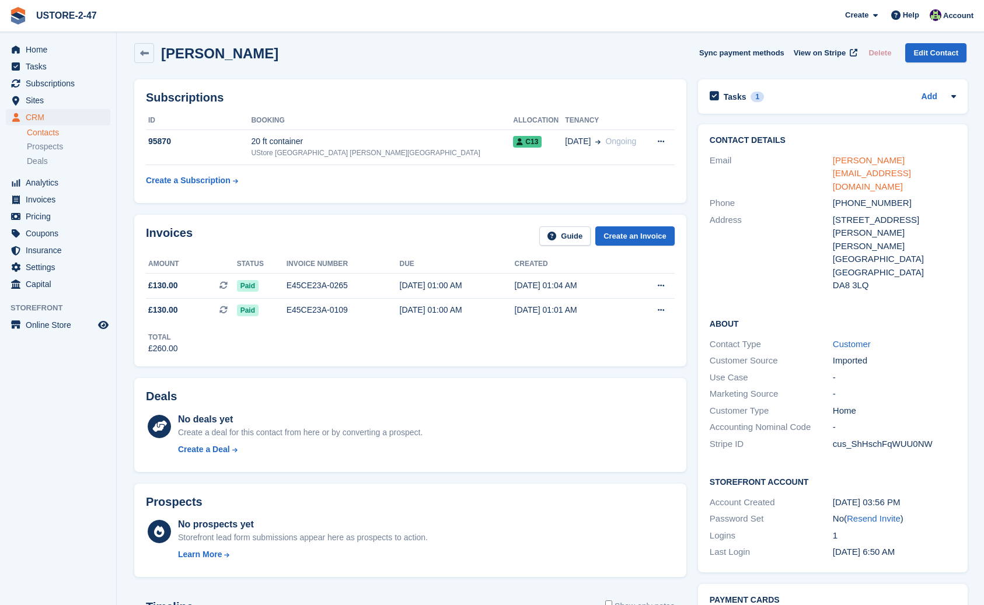
click at [874, 160] on link "[PERSON_NAME][EMAIL_ADDRESS][DOMAIN_NAME]" at bounding box center [872, 173] width 78 height 36
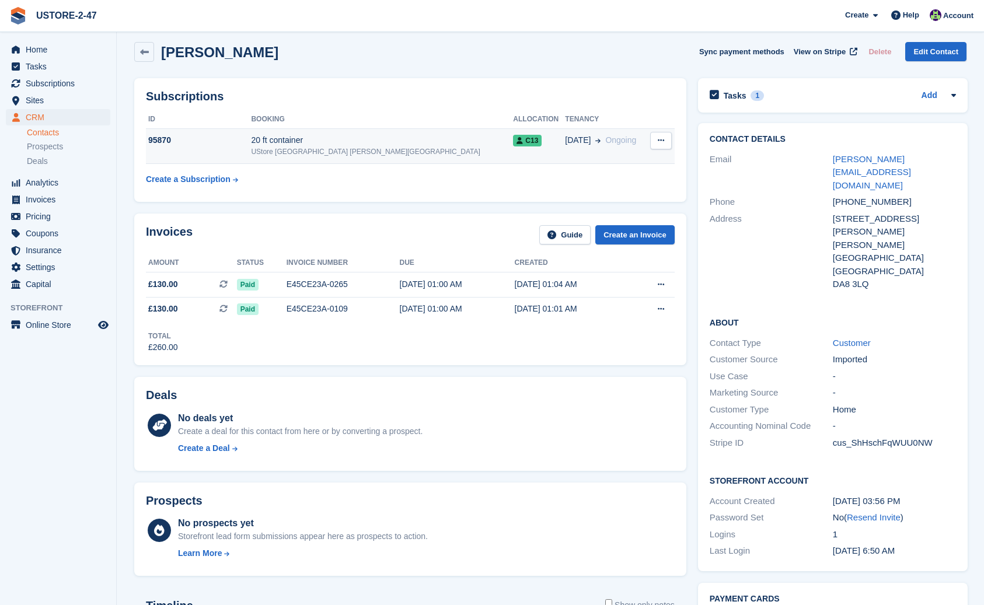
click at [158, 140] on div "95870" at bounding box center [198, 140] width 105 height 12
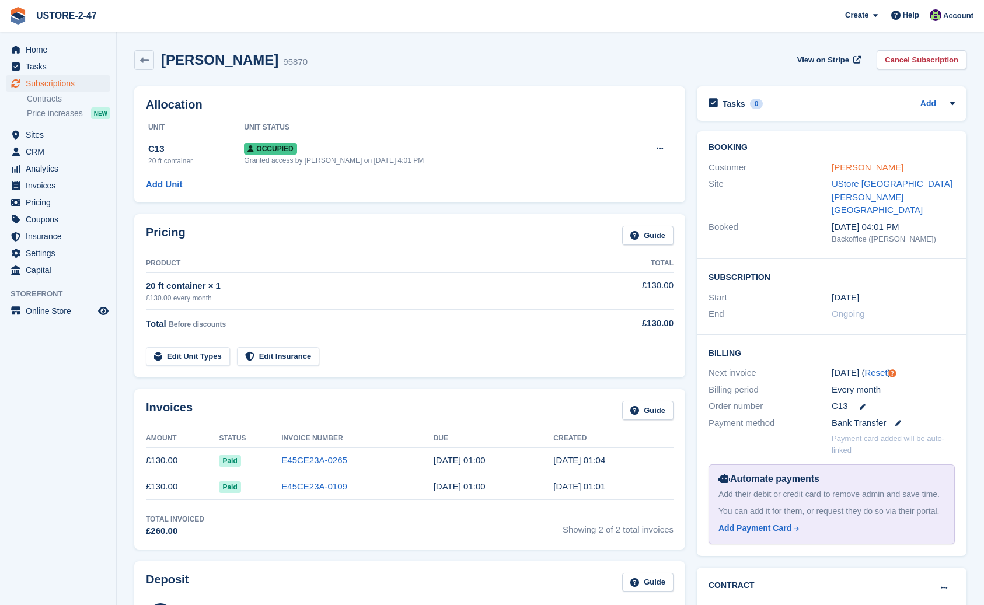
click at [855, 165] on link "[PERSON_NAME]" at bounding box center [868, 167] width 72 height 10
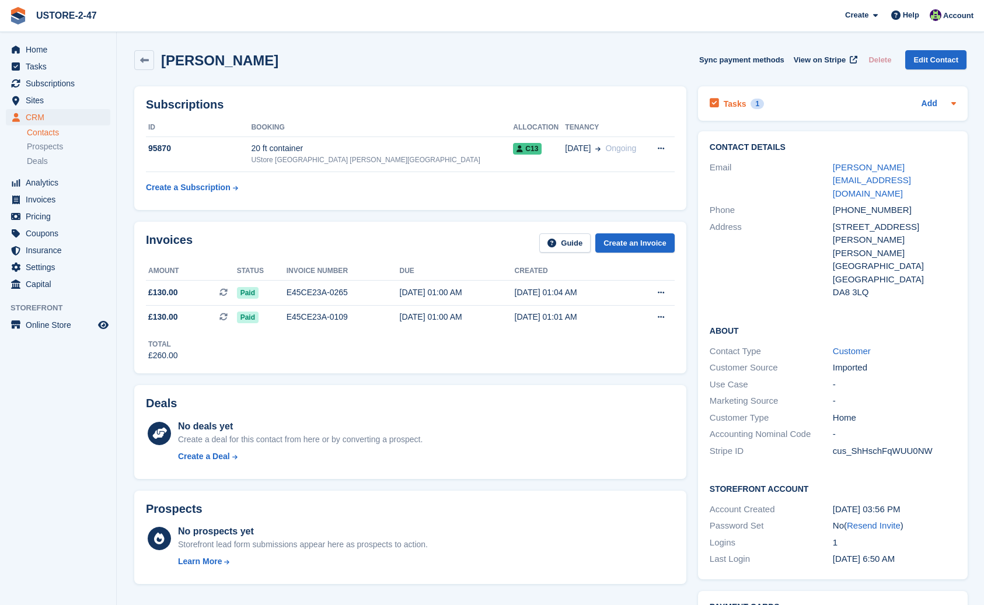
click at [739, 105] on h2 "Tasks" at bounding box center [735, 104] width 23 height 11
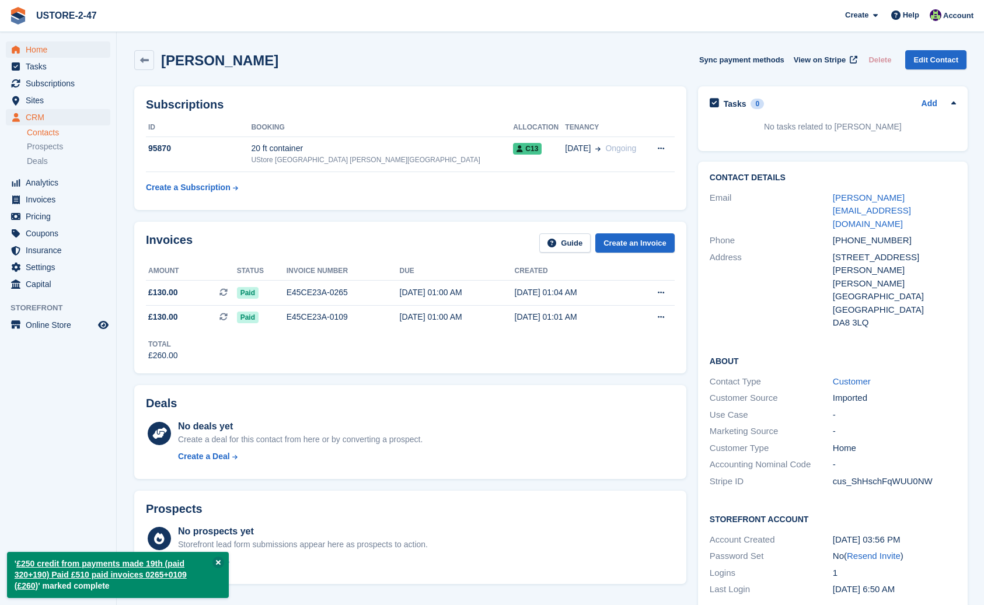
click at [39, 49] on span "Home" at bounding box center [61, 49] width 70 height 16
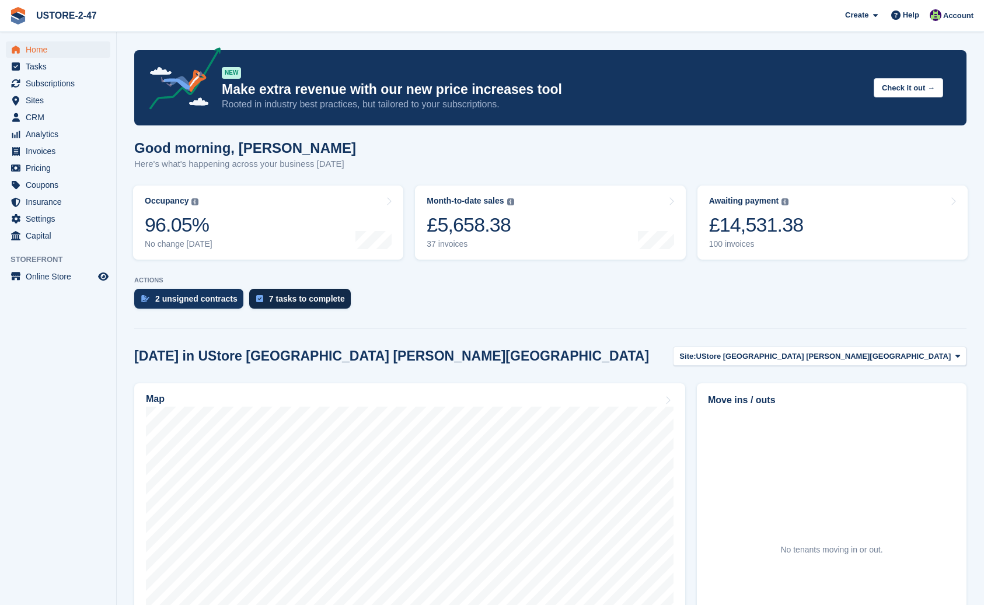
click at [302, 299] on div "7 tasks to complete" at bounding box center [307, 298] width 76 height 9
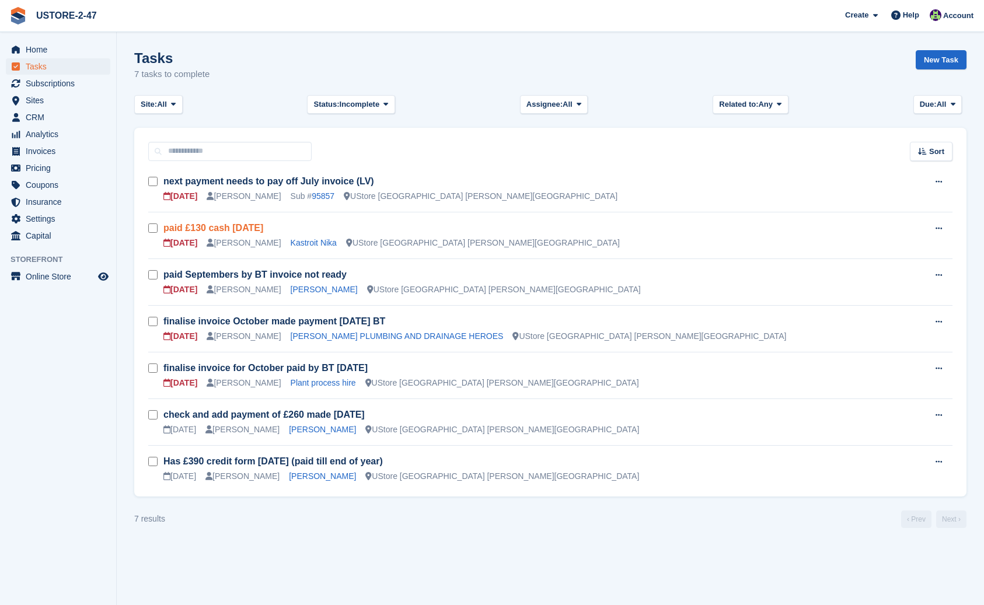
click at [263, 226] on link "paid £130 cash [DATE]" at bounding box center [213, 228] width 100 height 10
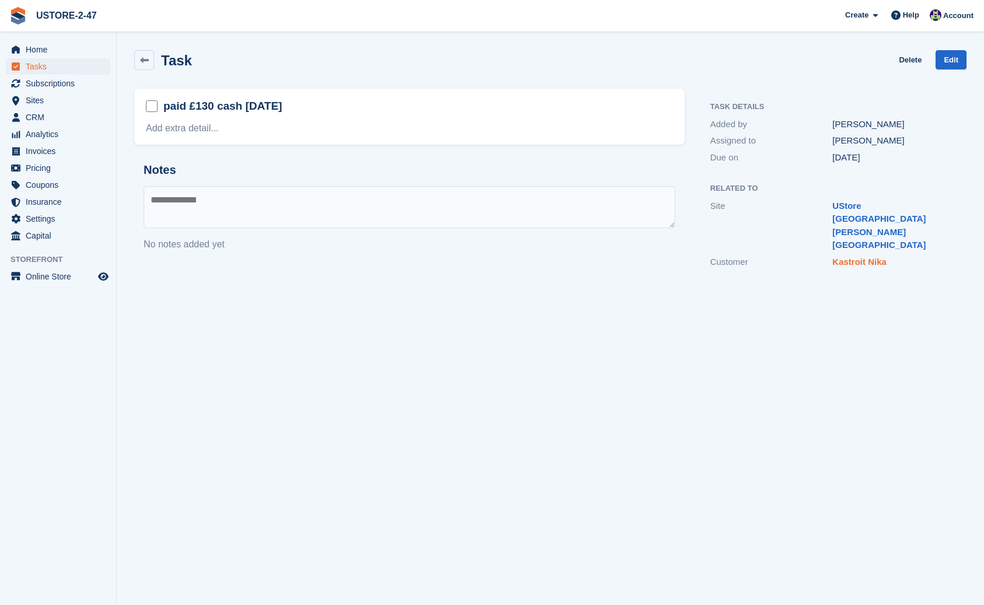
click at [868, 257] on link "Kastroit Nika" at bounding box center [859, 262] width 54 height 10
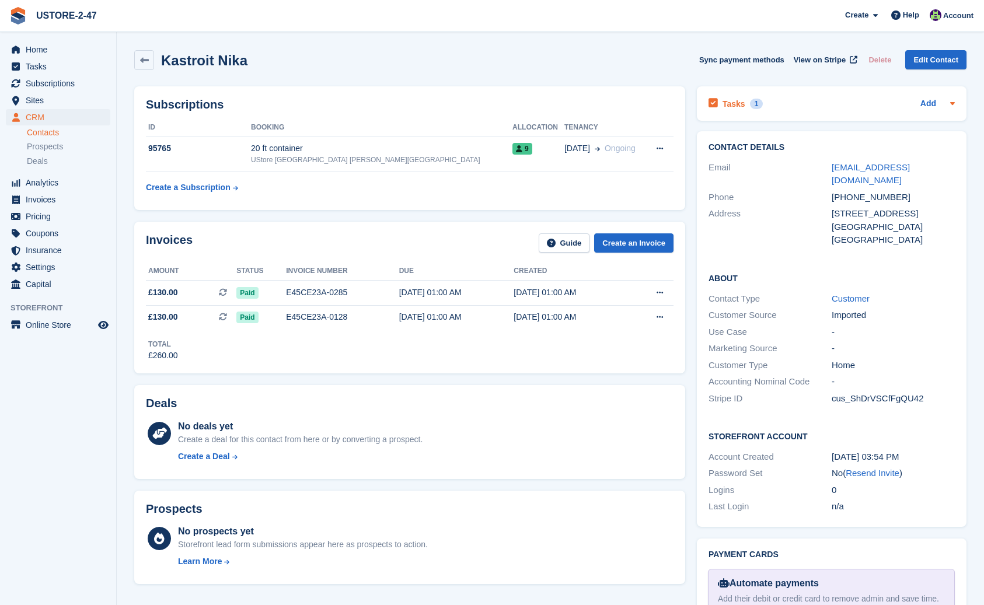
click at [732, 100] on h2 "Tasks" at bounding box center [734, 104] width 23 height 11
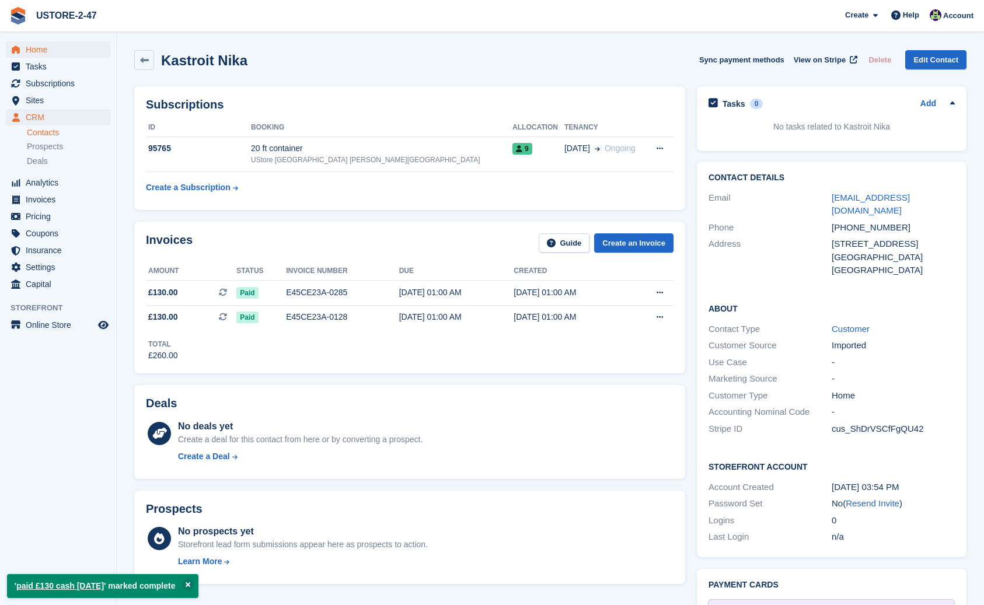
click at [41, 46] on span "Home" at bounding box center [61, 49] width 70 height 16
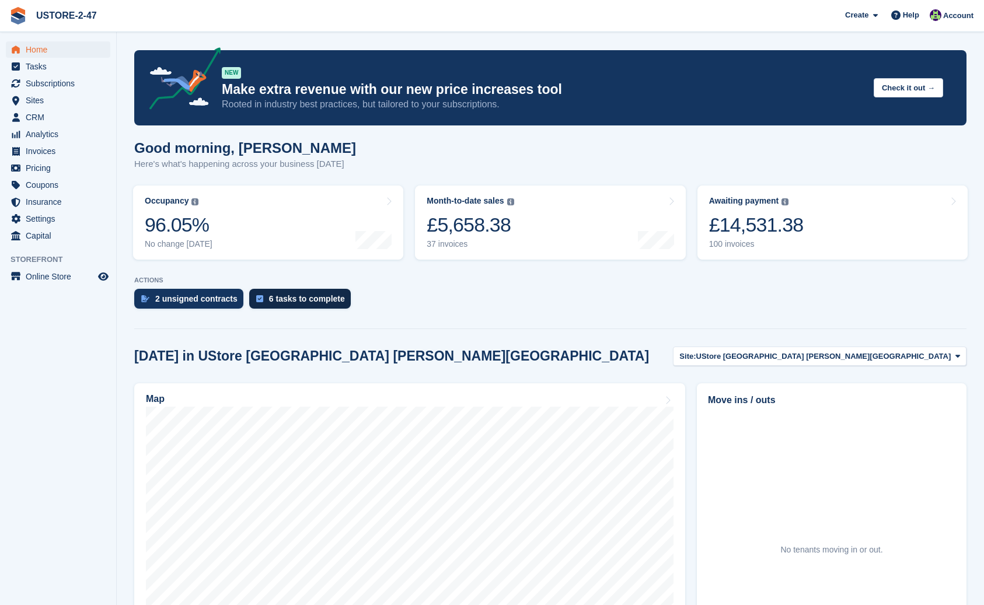
click at [327, 294] on div "6 tasks to complete" at bounding box center [300, 299] width 102 height 20
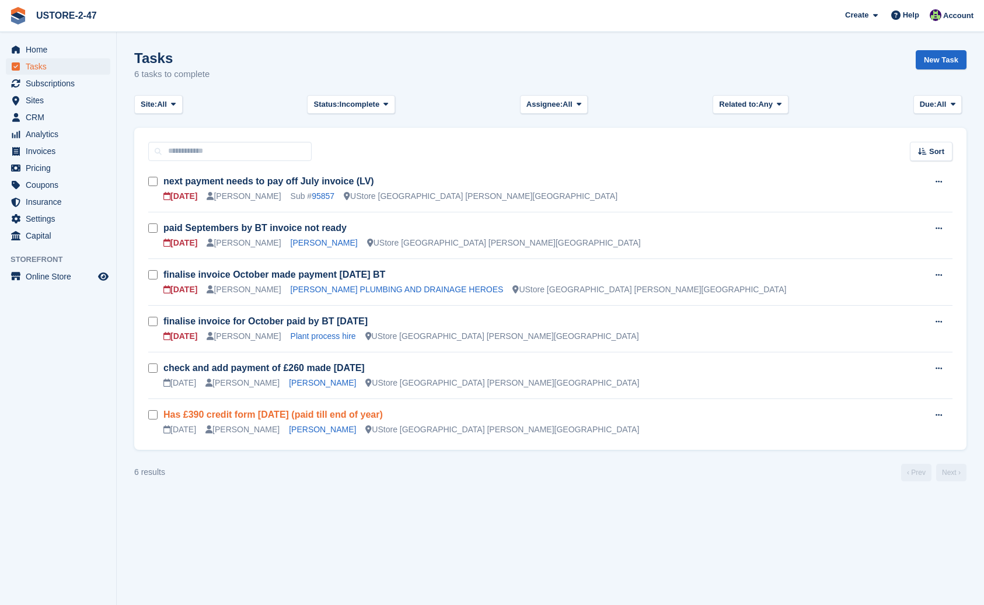
click at [294, 414] on link "Has £390 credit form [DATE] (paid till end of year)" at bounding box center [272, 415] width 219 height 10
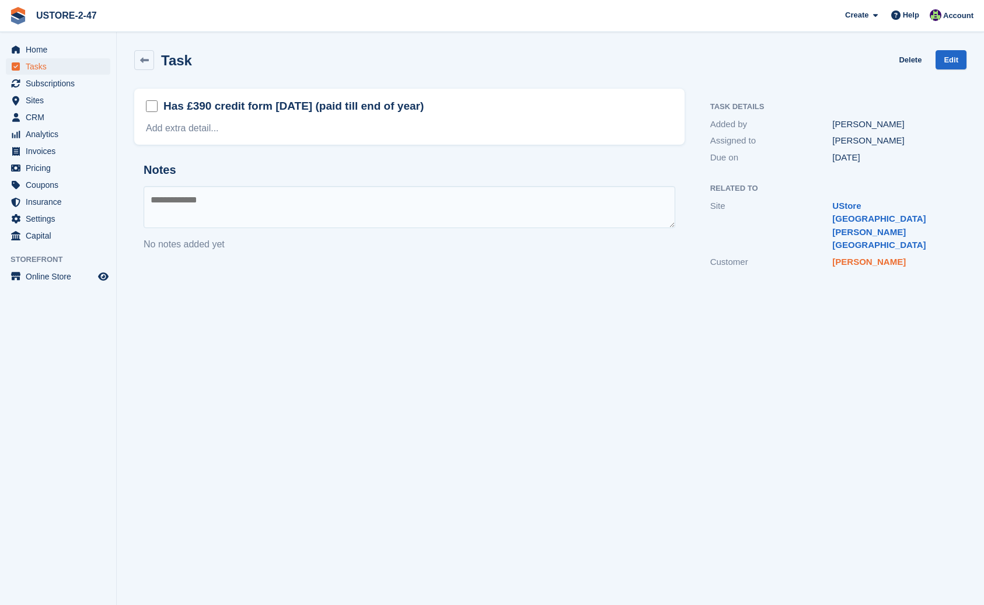
click at [852, 257] on link "Bess Haxhia" at bounding box center [869, 262] width 74 height 10
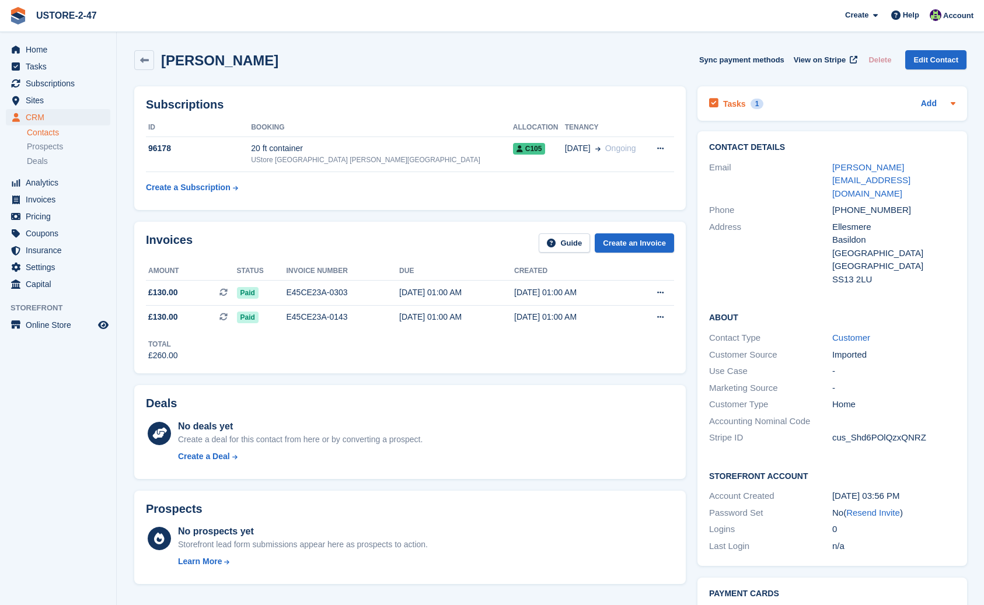
click at [739, 104] on h2 "Tasks" at bounding box center [734, 104] width 23 height 11
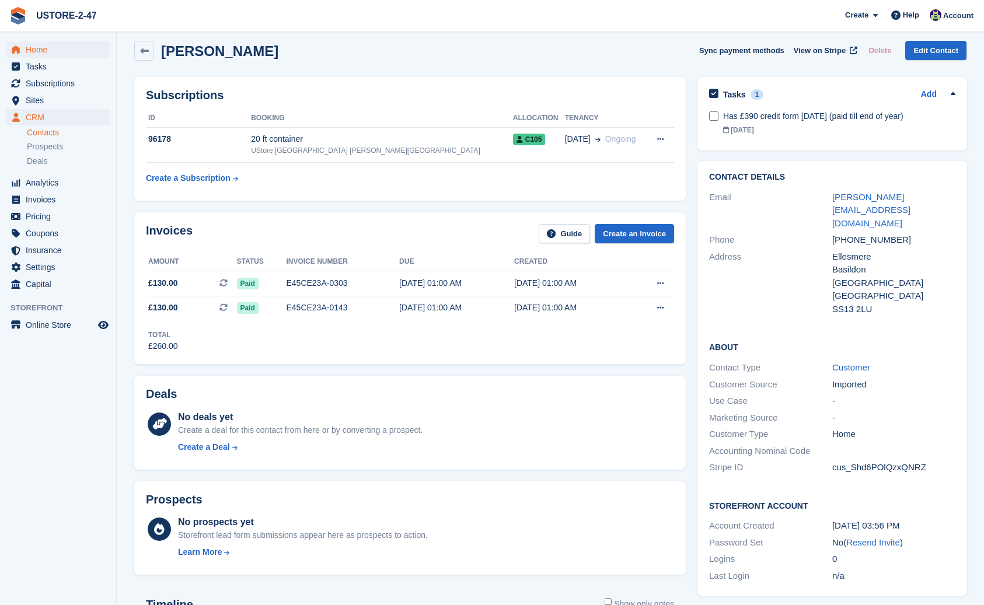
scroll to position [12, 0]
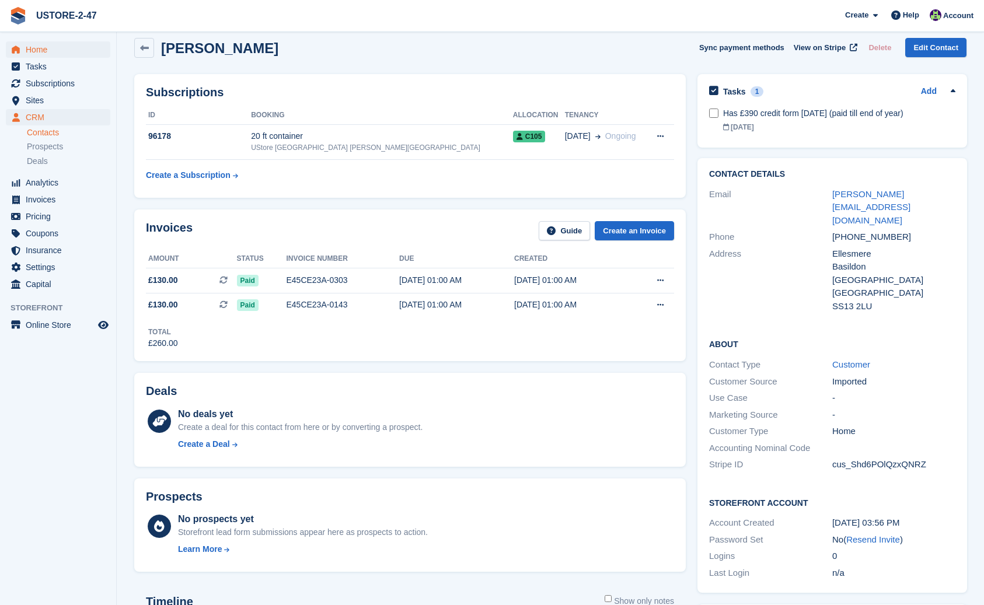
click at [40, 47] on span "Home" at bounding box center [61, 49] width 70 height 16
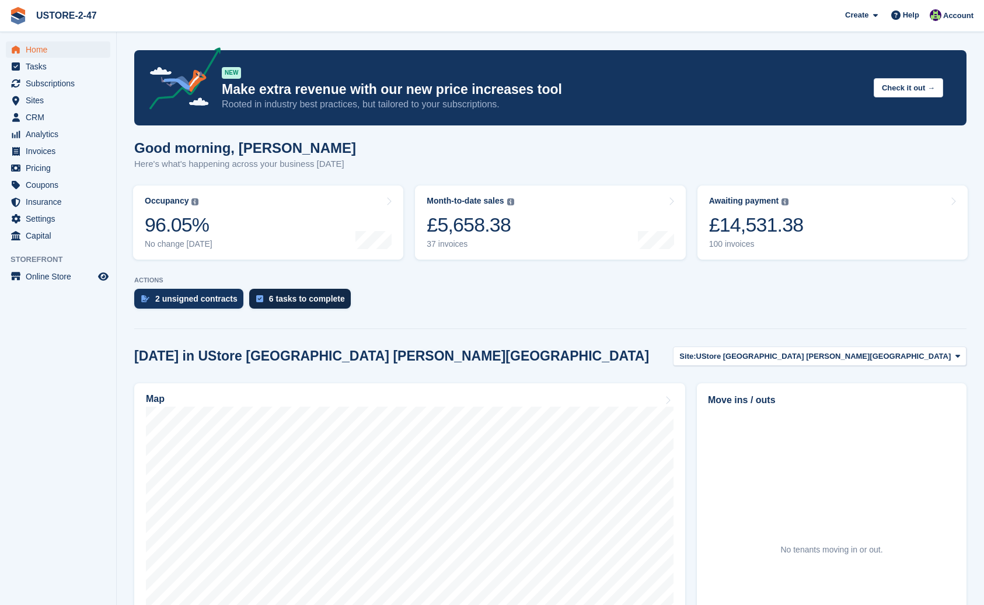
click at [292, 298] on div "6 tasks to complete" at bounding box center [307, 298] width 76 height 9
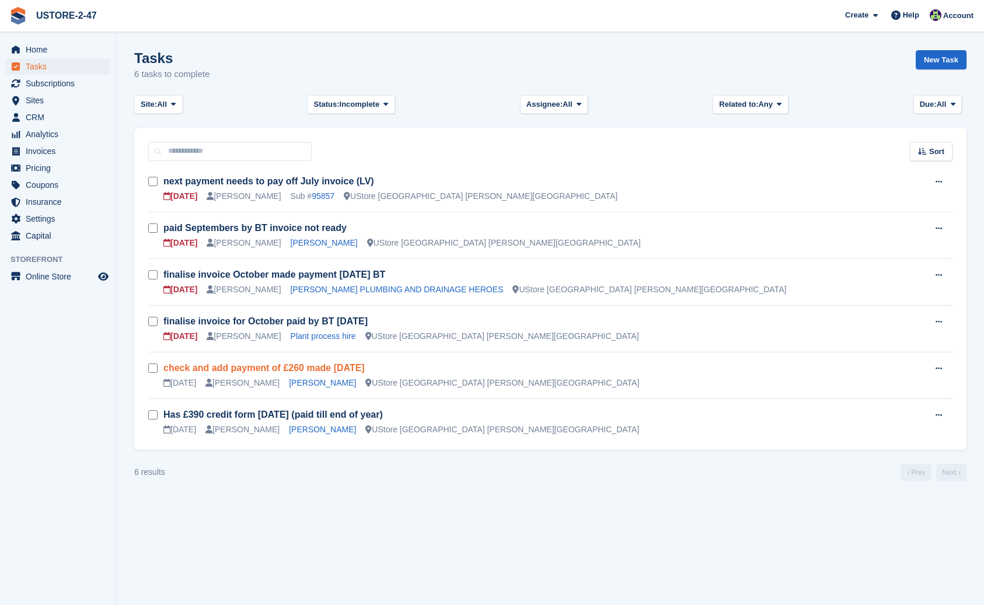
click at [312, 367] on link "check and add payment of £260 made [DATE]" at bounding box center [263, 368] width 201 height 10
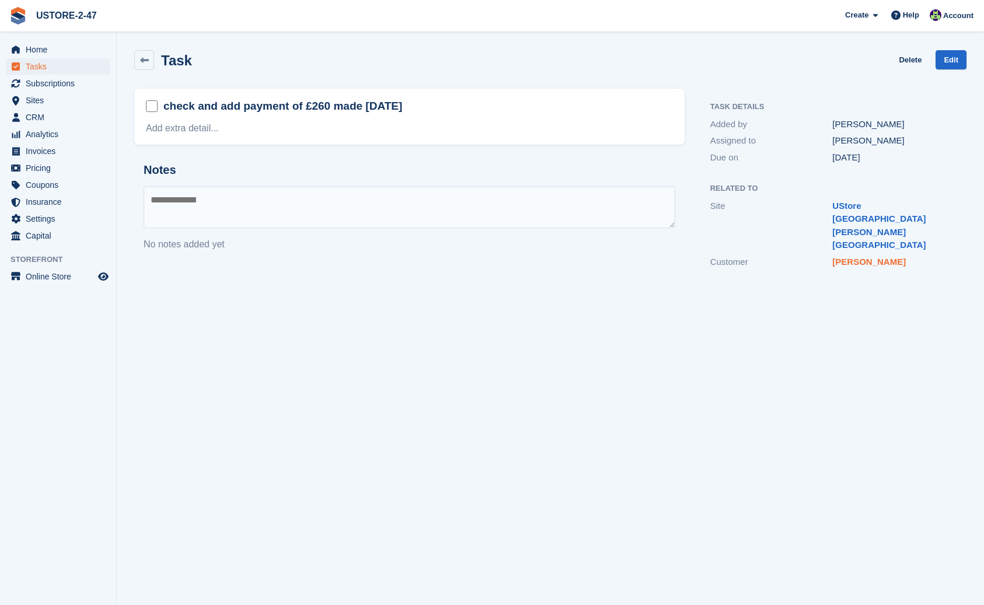
scroll to position [0, 1]
click at [849, 257] on link "[PERSON_NAME]" at bounding box center [869, 262] width 74 height 10
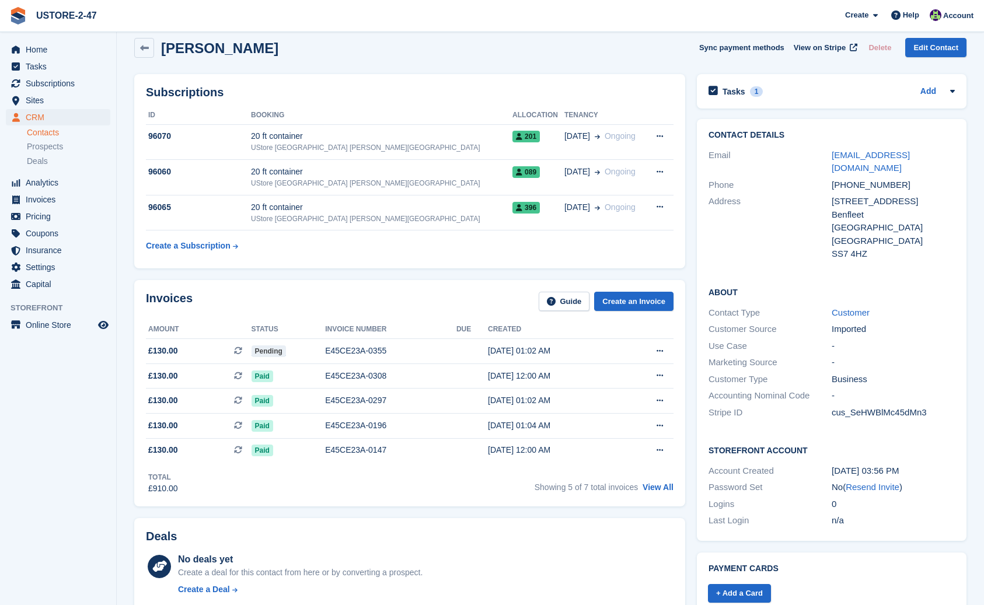
scroll to position [12, 0]
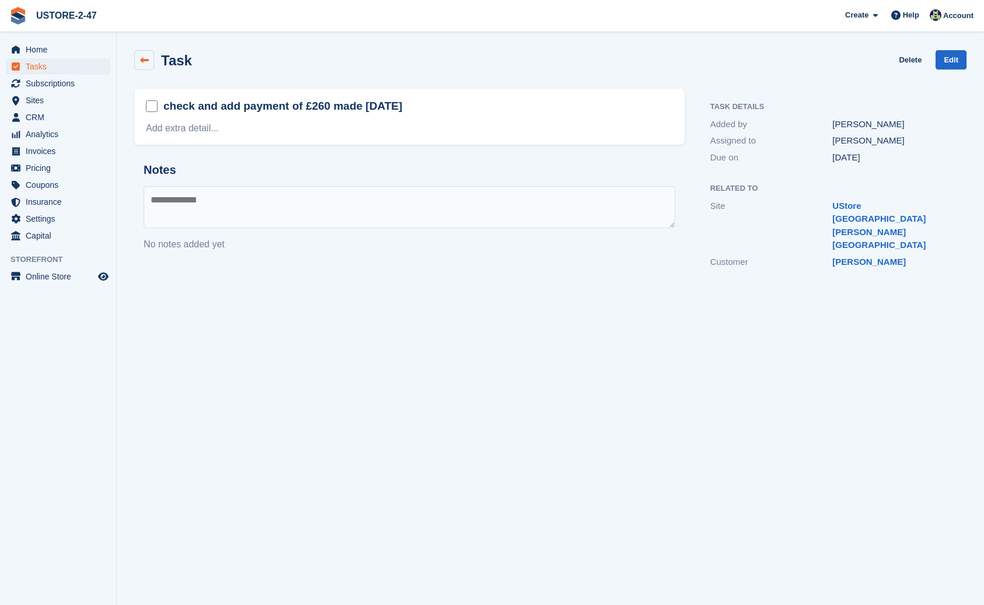
click at [147, 57] on icon at bounding box center [144, 60] width 9 height 9
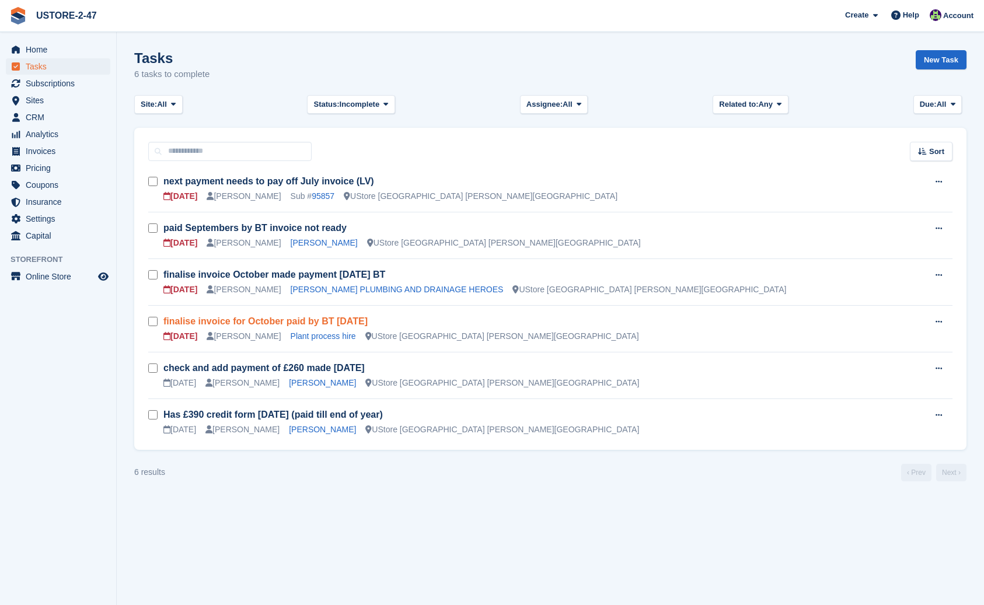
click at [318, 319] on link "finalise invoice for October paid by BT 30/9/25" at bounding box center [265, 321] width 204 height 10
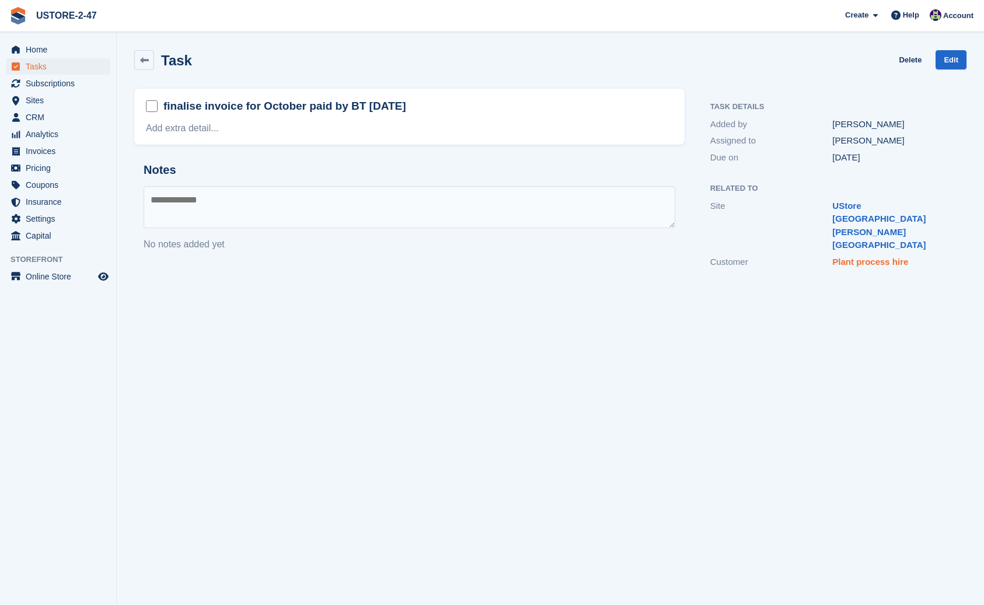
click at [849, 257] on link "Plant process hire" at bounding box center [870, 262] width 76 height 10
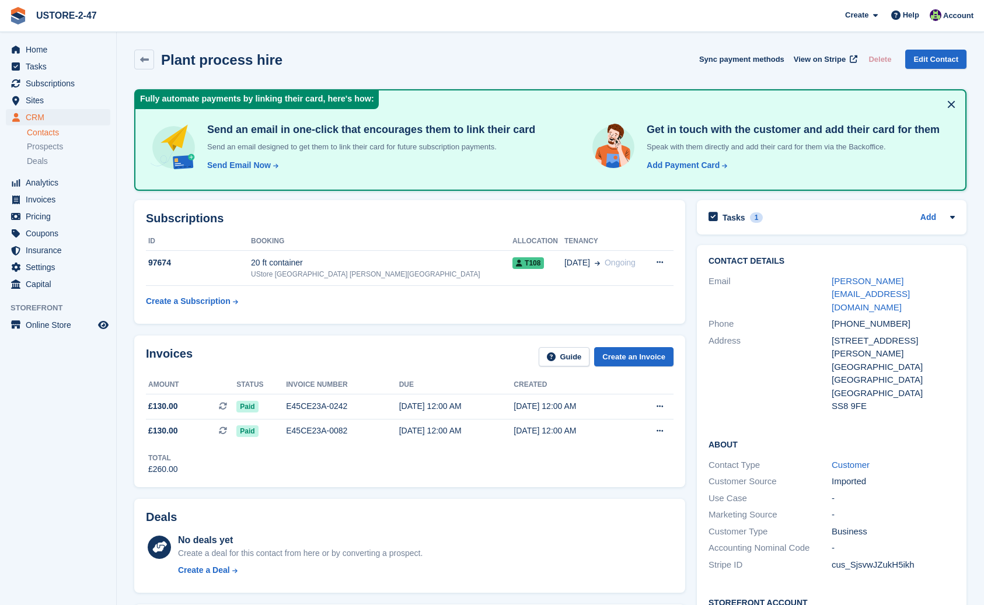
scroll to position [1, 0]
click at [947, 105] on button at bounding box center [951, 104] width 19 height 19
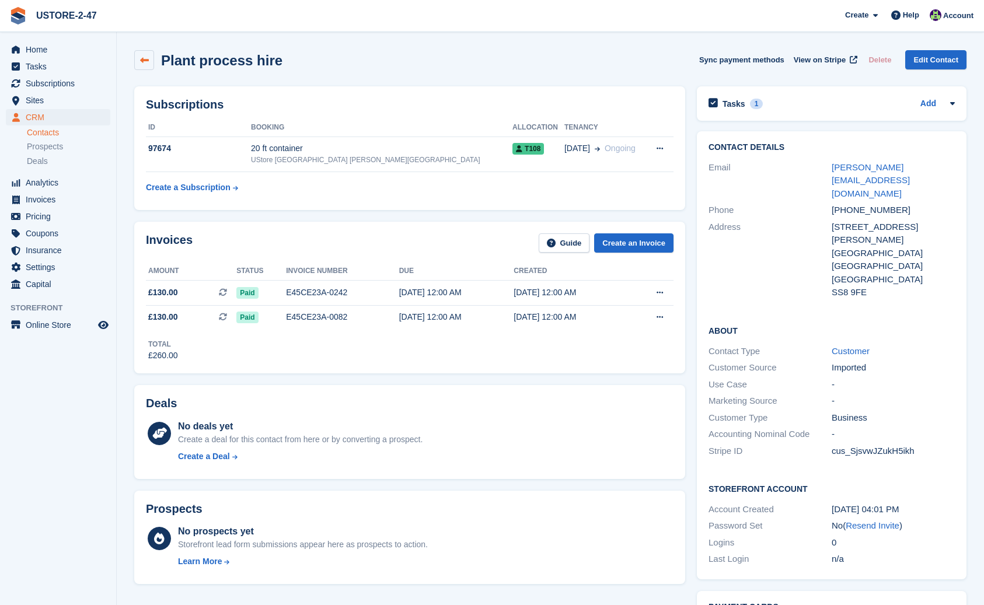
click at [142, 57] on icon at bounding box center [144, 60] width 9 height 9
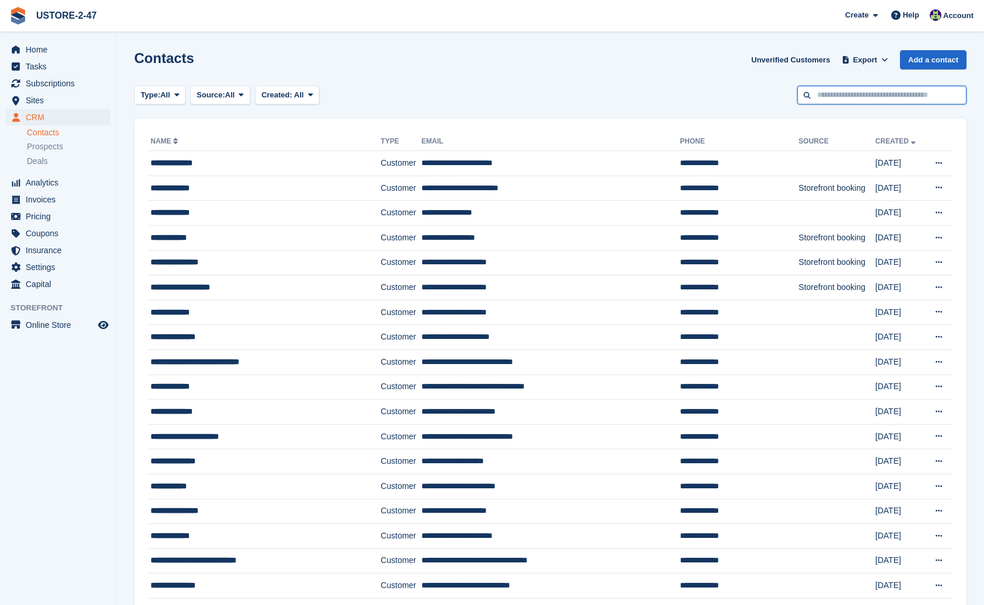
click at [851, 99] on input "text" at bounding box center [881, 95] width 169 height 19
type input "********"
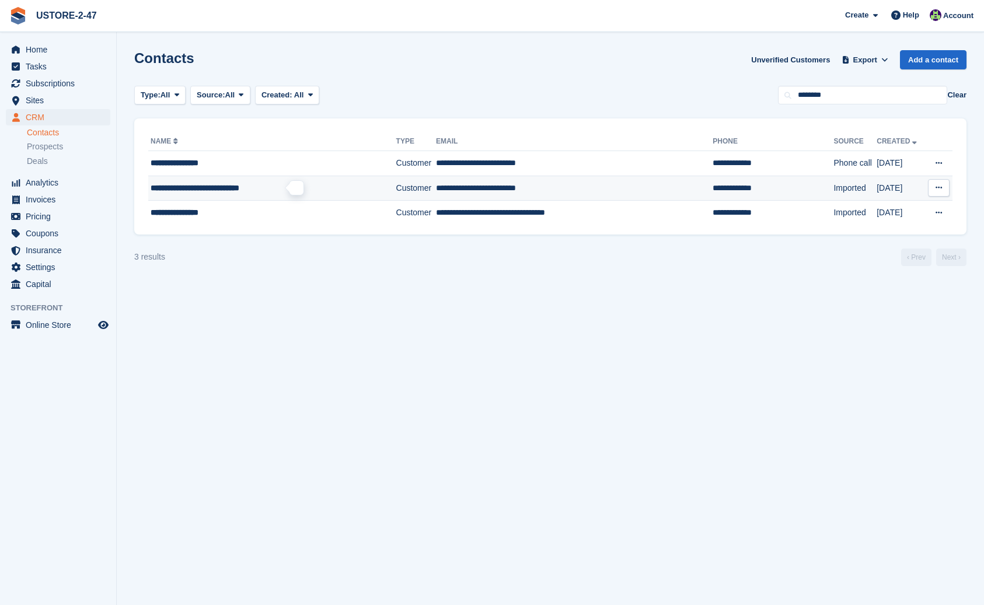
click at [239, 187] on span "**********" at bounding box center [195, 188] width 89 height 8
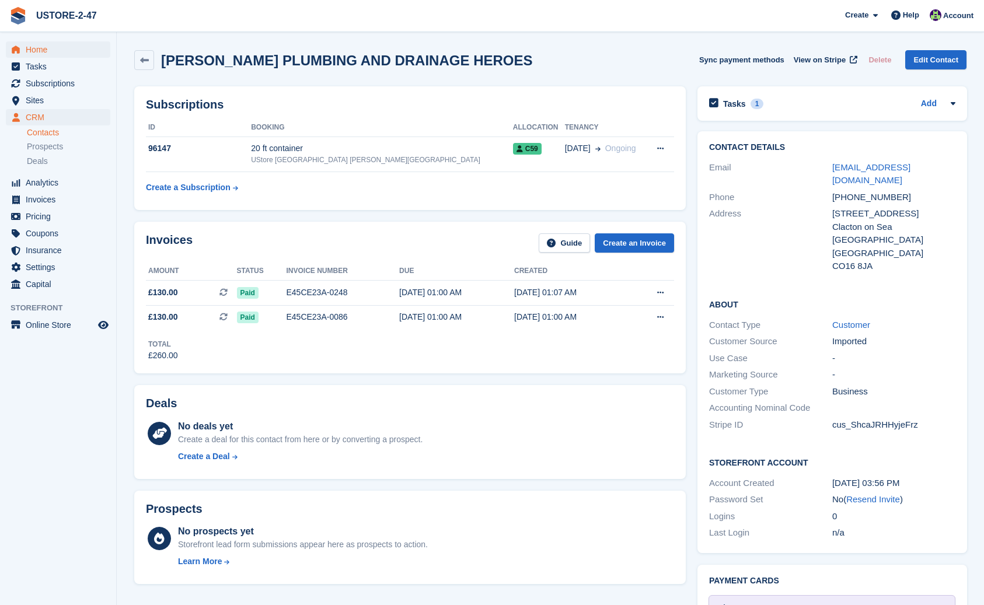
click at [37, 50] on span "Home" at bounding box center [61, 49] width 70 height 16
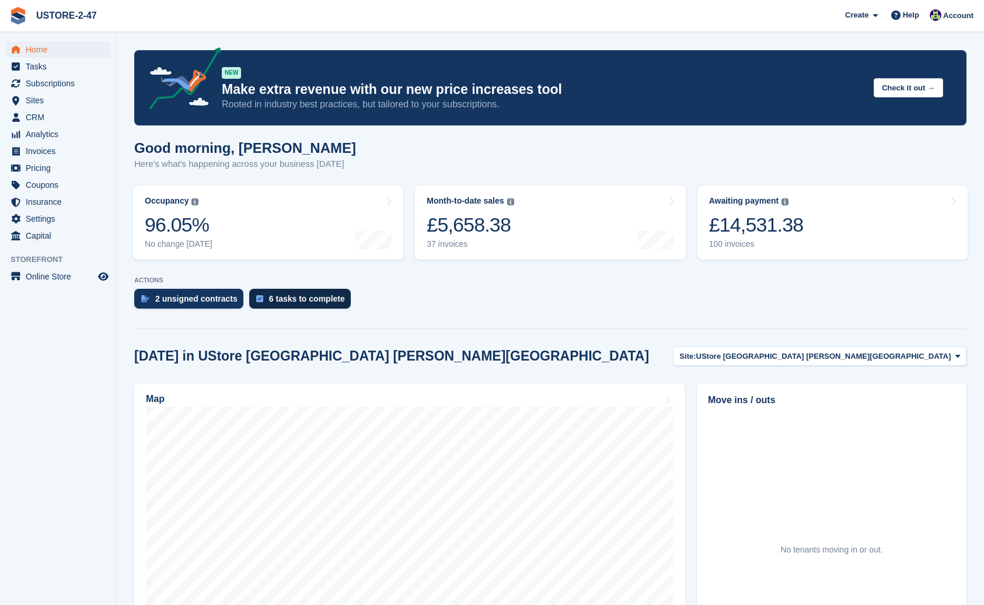
click at [334, 301] on div "6 tasks to complete" at bounding box center [307, 298] width 76 height 9
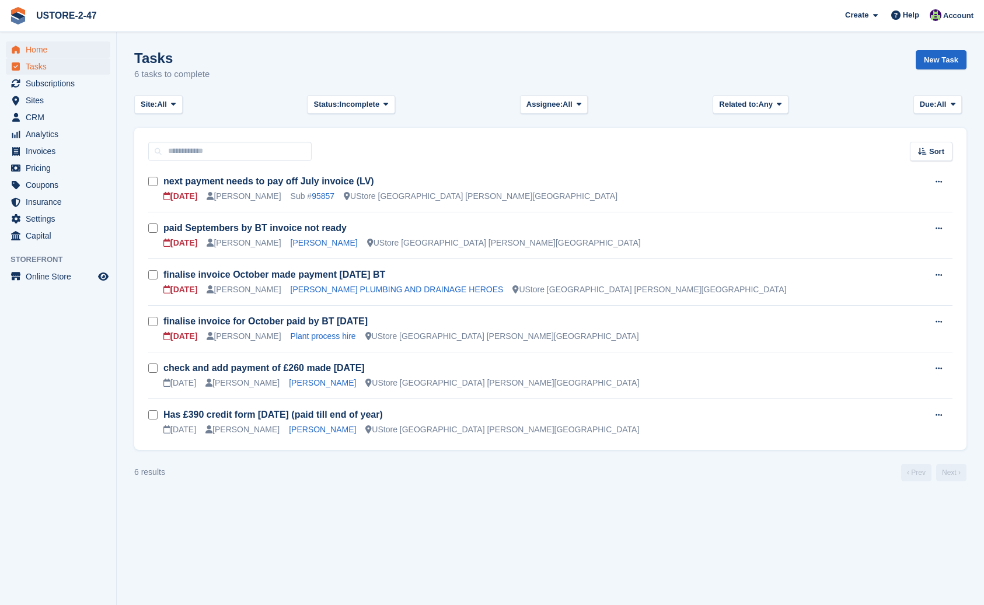
click at [47, 47] on span "Home" at bounding box center [61, 49] width 70 height 16
